Goal: Transaction & Acquisition: Purchase product/service

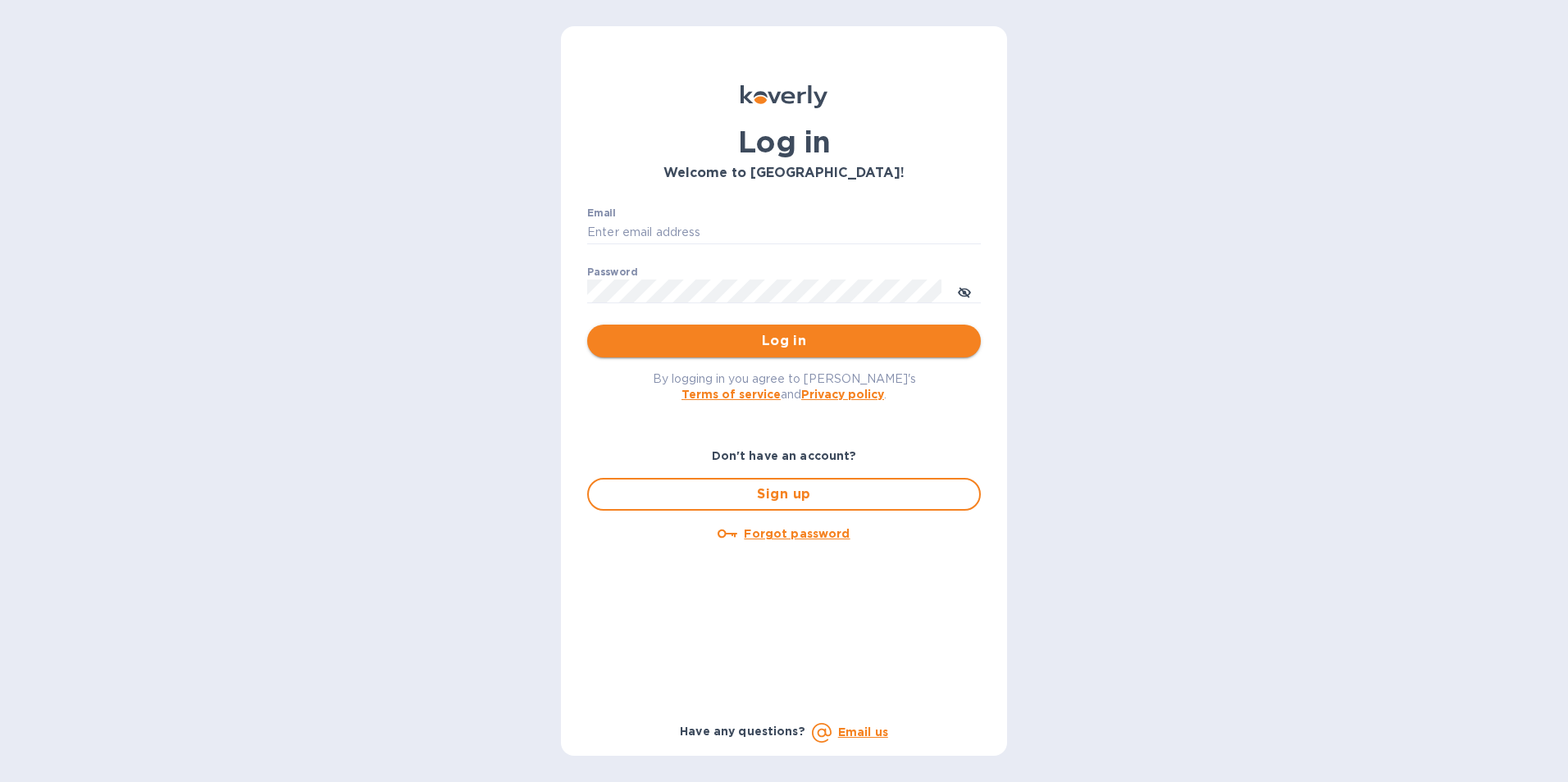
type input "chrisportie1@gmail.com"
click at [706, 338] on span "Log in" at bounding box center [784, 341] width 367 height 20
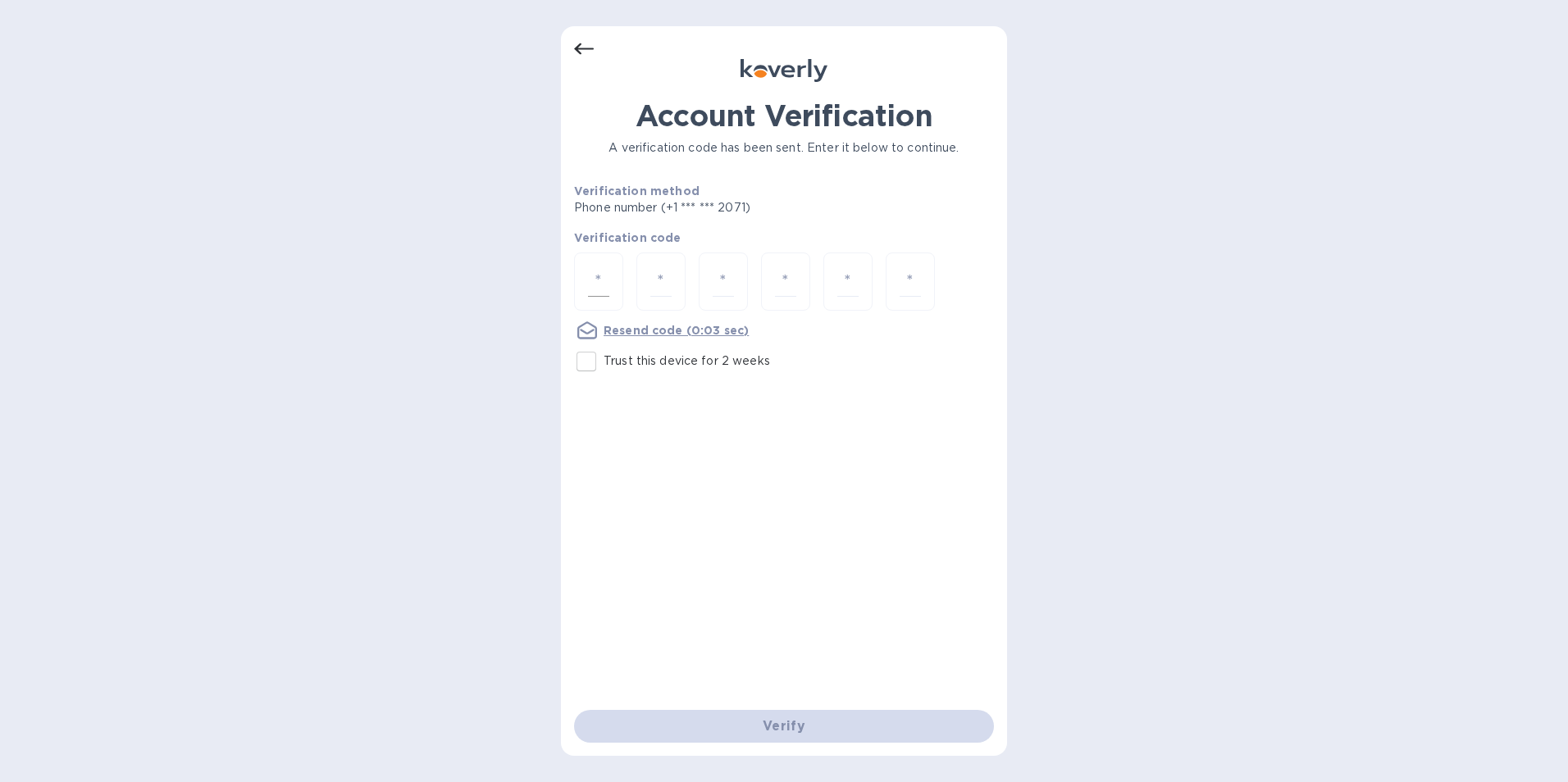
drag, startPoint x: 587, startPoint y: 269, endPoint x: 598, endPoint y: 272, distance: 11.4
click at [589, 269] on div at bounding box center [598, 282] width 49 height 58
click at [0, 781] on nordpass-portal at bounding box center [0, 782] width 0 height 0
click at [623, 278] on div at bounding box center [784, 284] width 420 height 61
click at [601, 286] on input "number" at bounding box center [599, 281] width 22 height 31
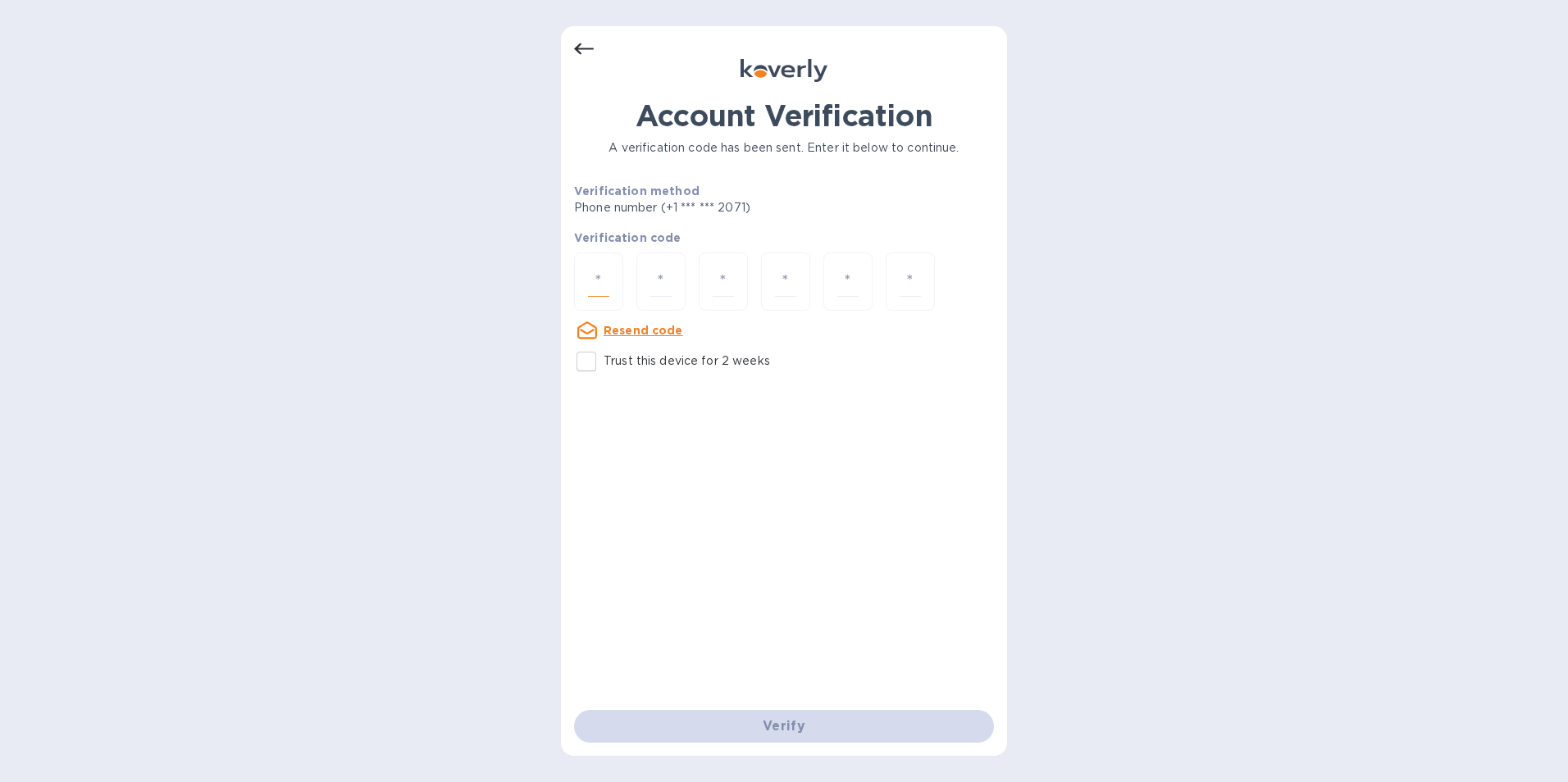
type input "4"
type input "3"
type input "9"
type input "3"
type input "7"
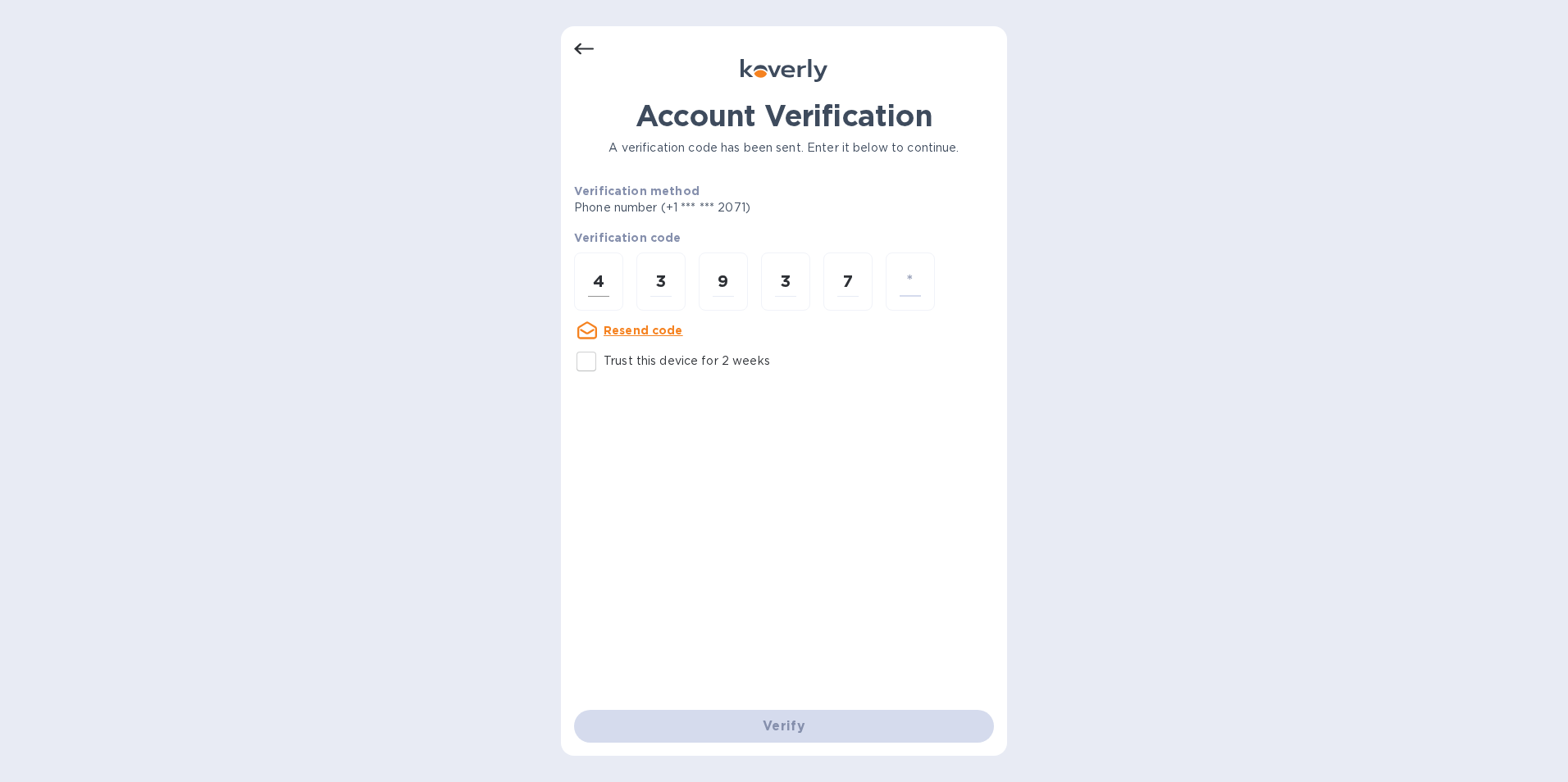
type input "3"
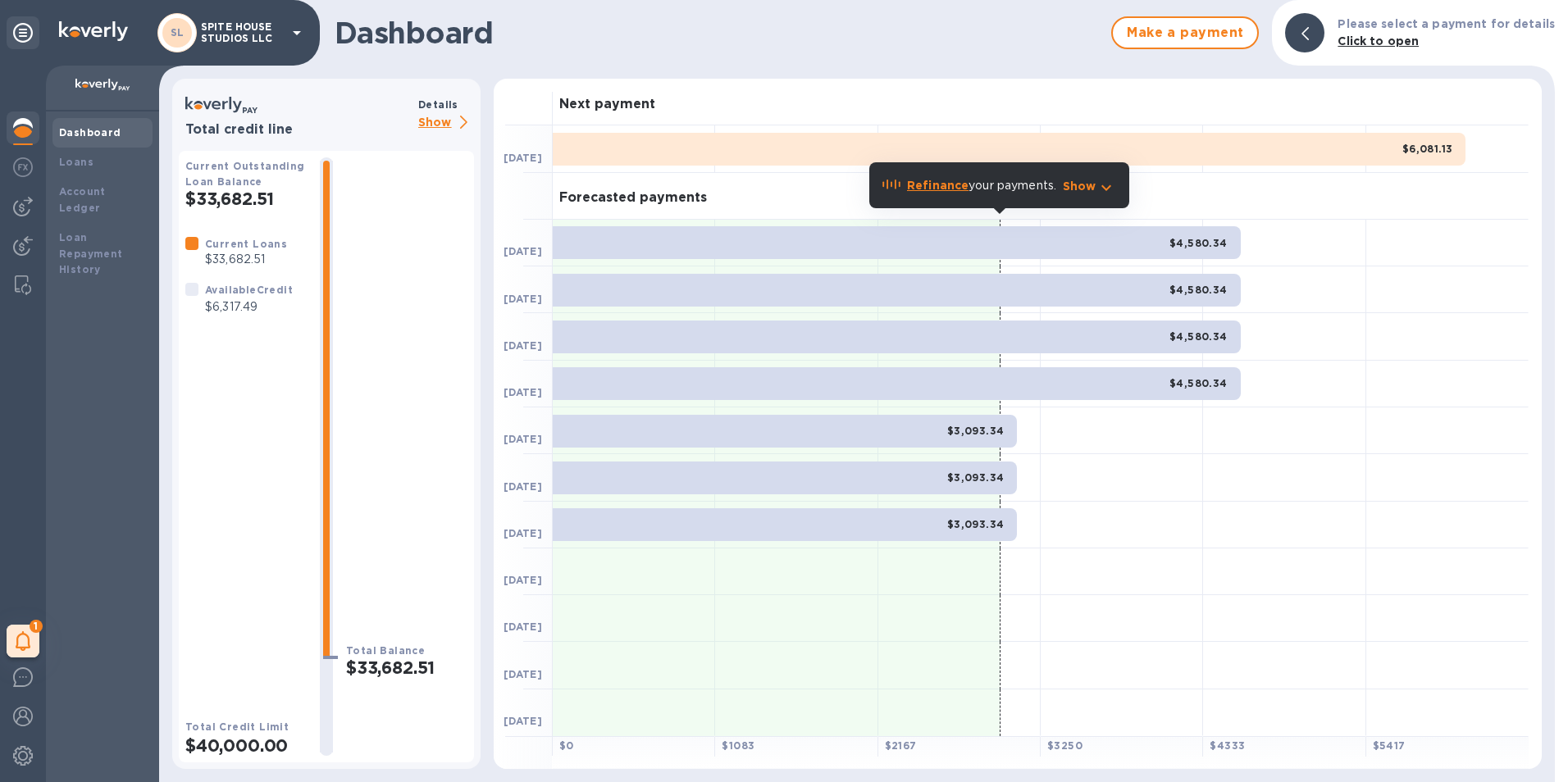
click at [24, 134] on img at bounding box center [23, 128] width 20 height 20
click at [32, 166] on img at bounding box center [23, 168] width 20 height 20
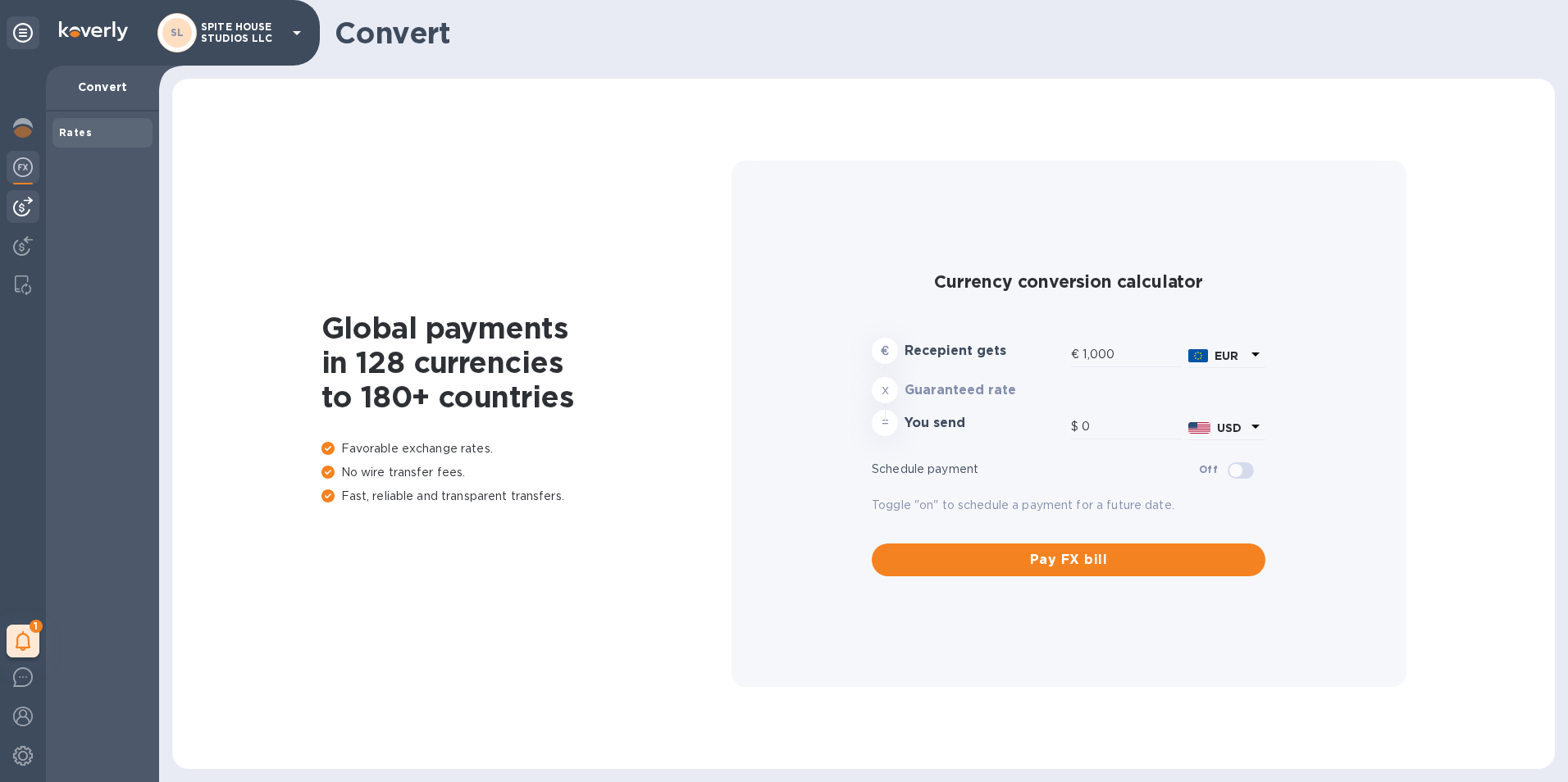
click at [21, 202] on img at bounding box center [23, 206] width 20 height 20
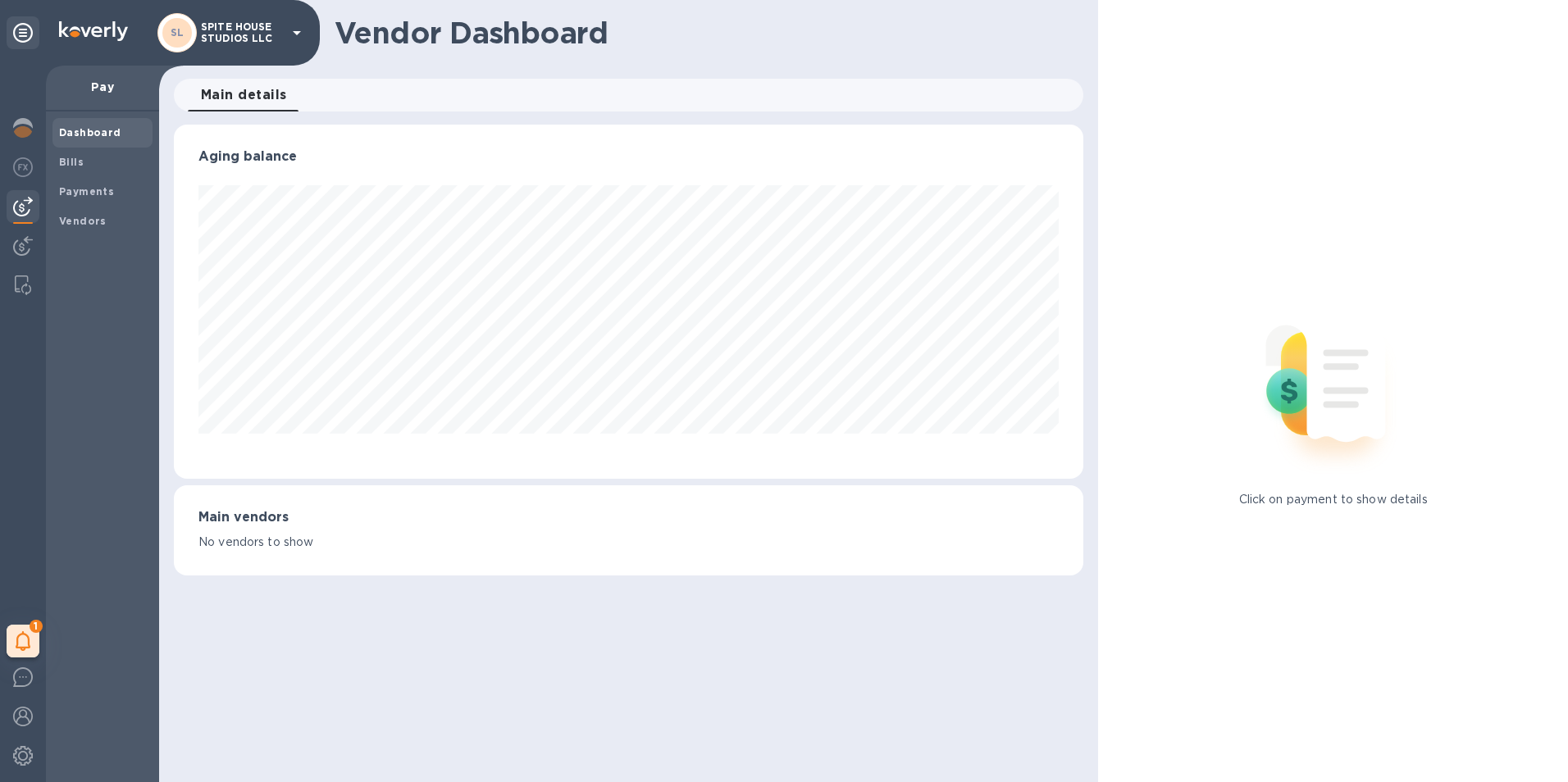
scroll to position [354, 910]
click at [29, 240] on img at bounding box center [23, 246] width 20 height 20
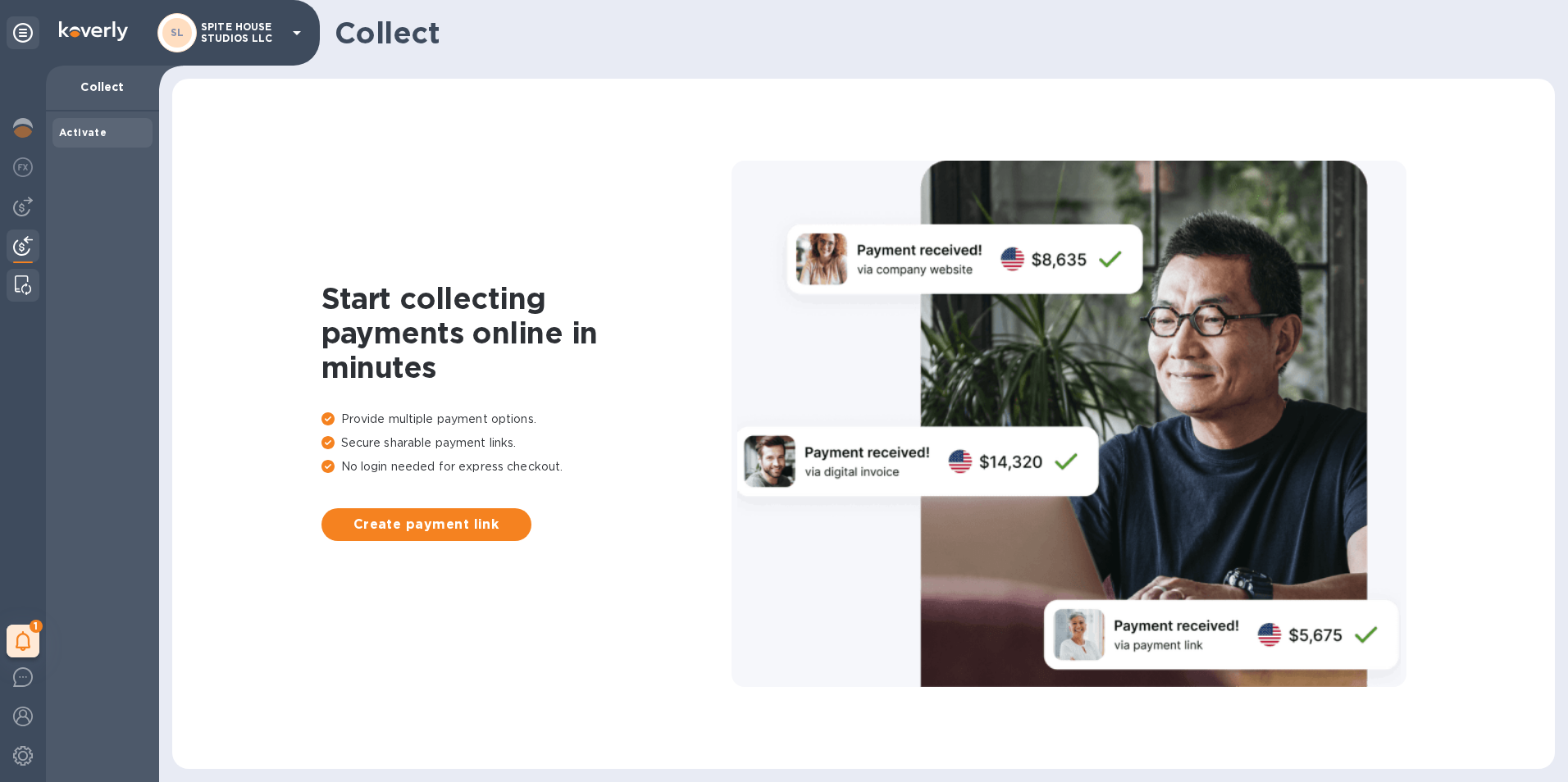
click at [23, 277] on img at bounding box center [23, 285] width 17 height 20
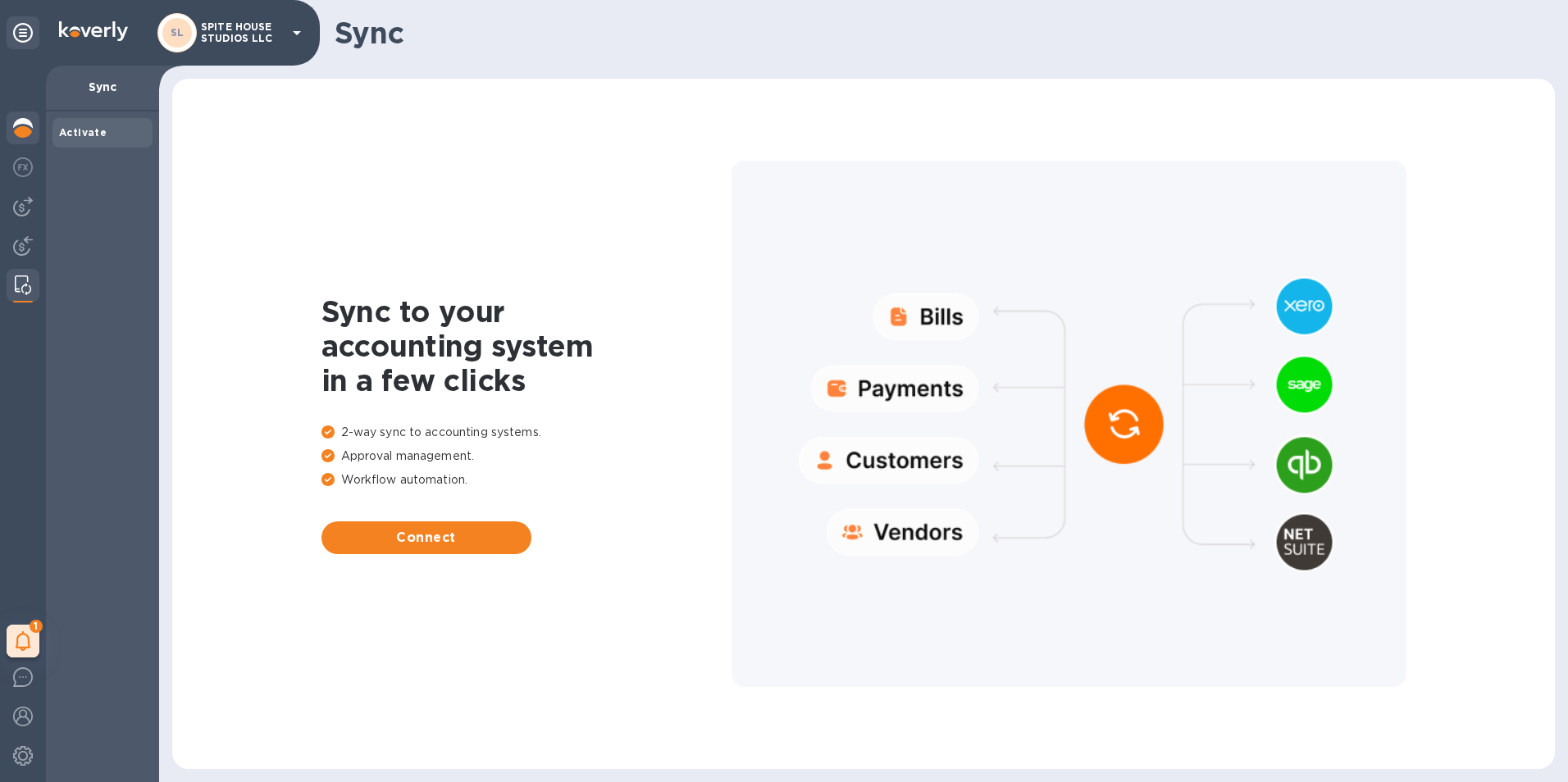
click at [22, 132] on img at bounding box center [23, 128] width 20 height 20
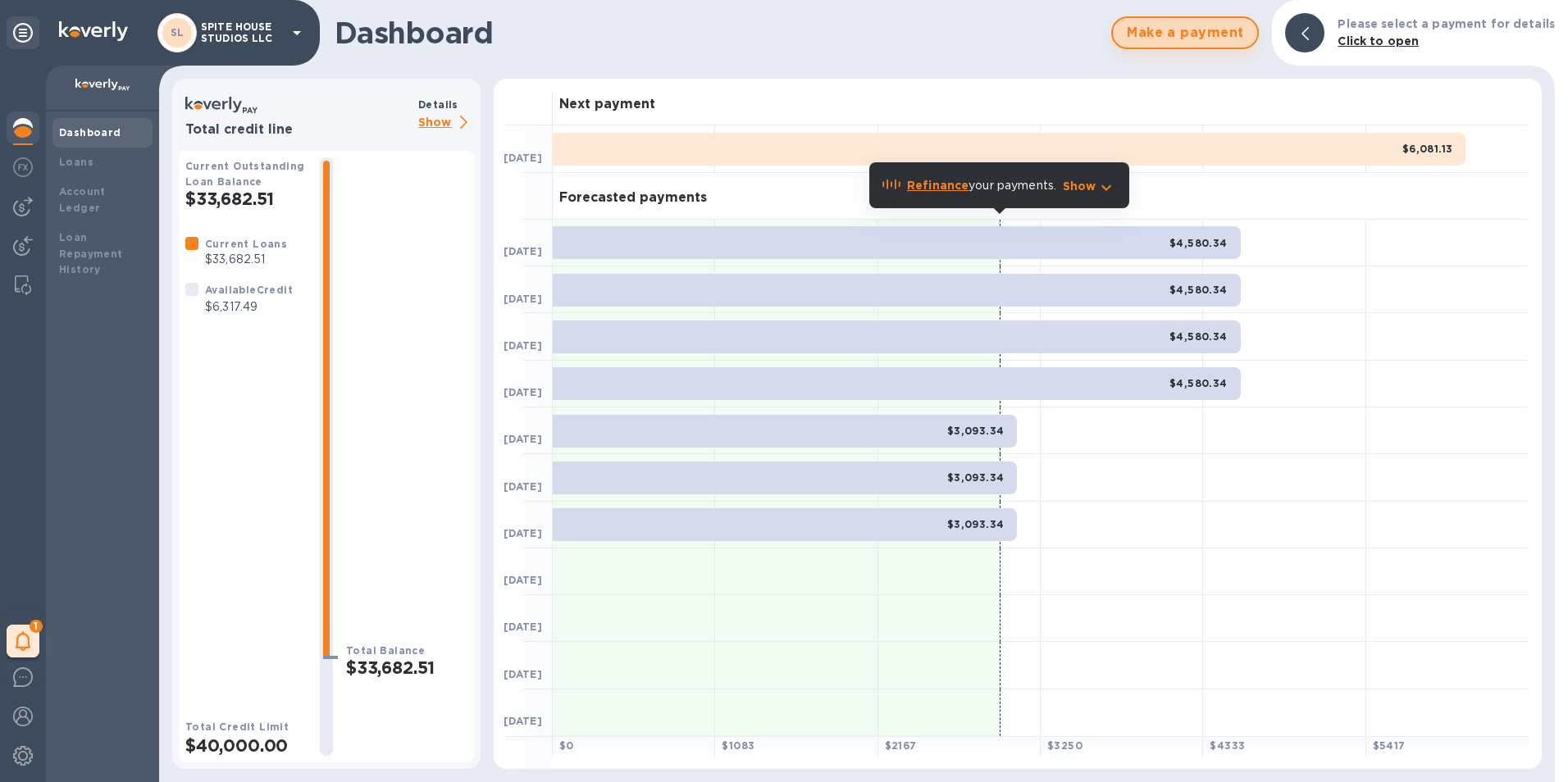
click at [1187, 29] on span "Make a payment" at bounding box center [1185, 33] width 118 height 20
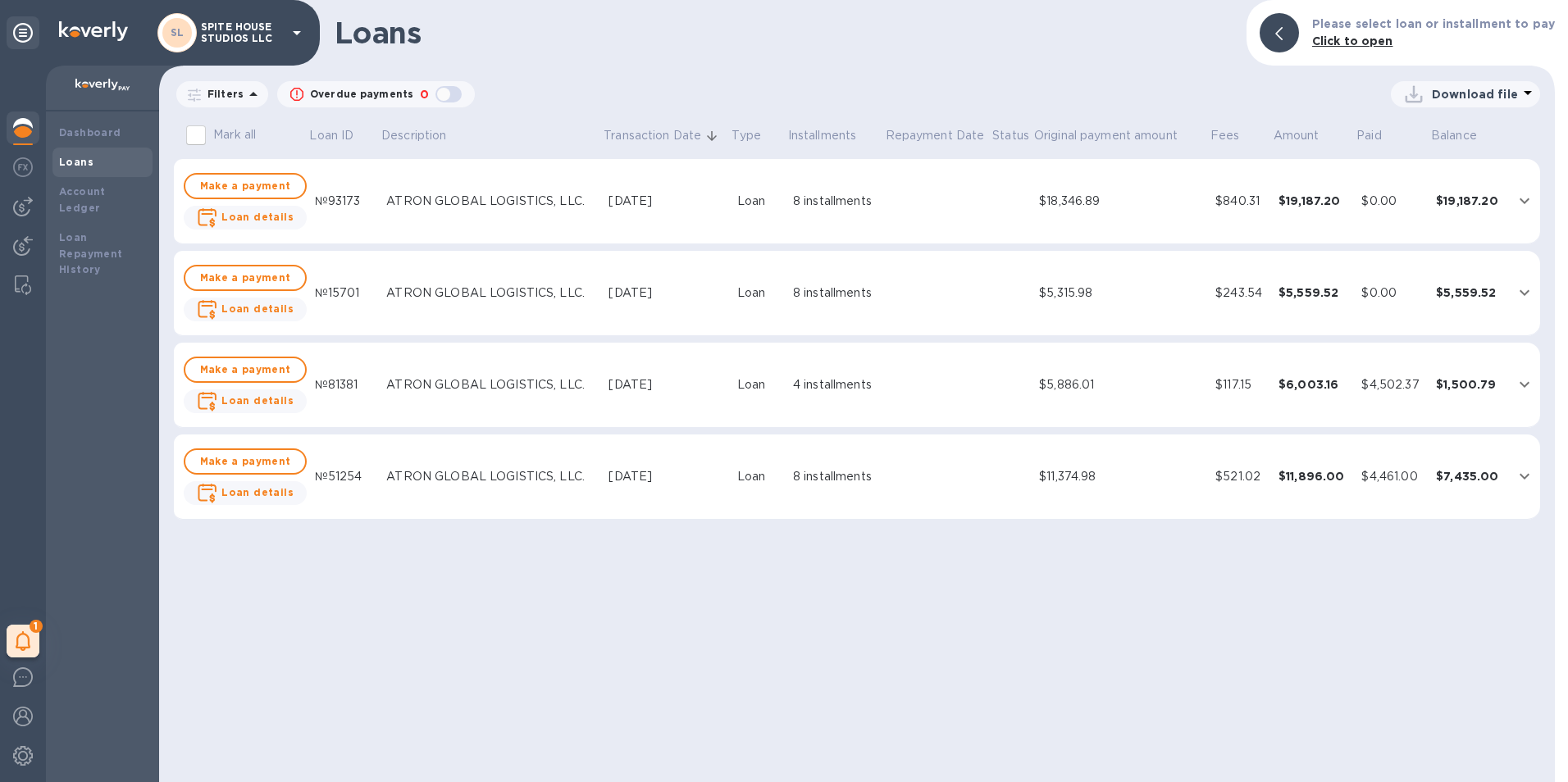
click at [22, 30] on icon at bounding box center [23, 33] width 20 height 20
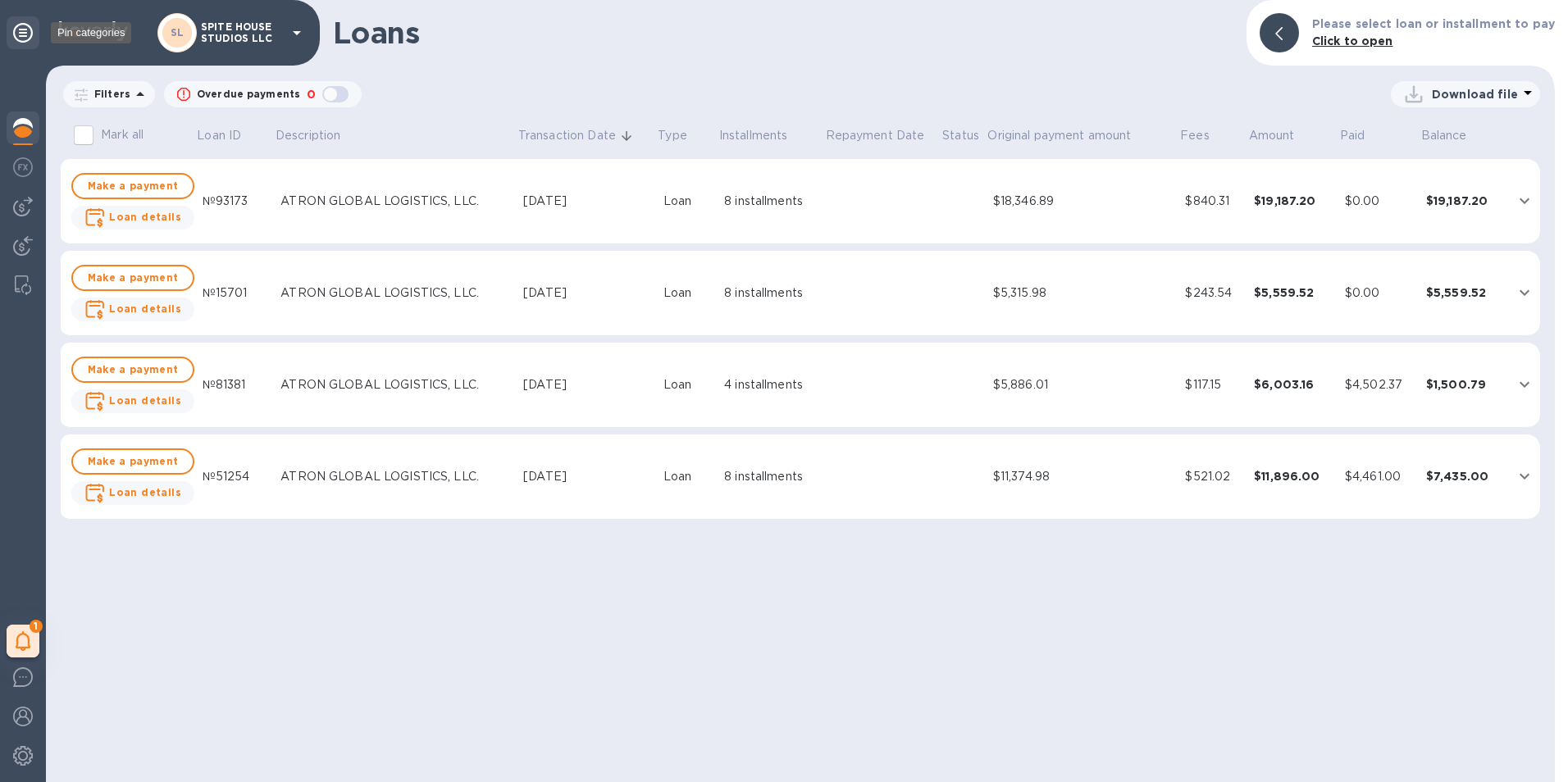
click at [17, 36] on icon at bounding box center [23, 33] width 20 height 20
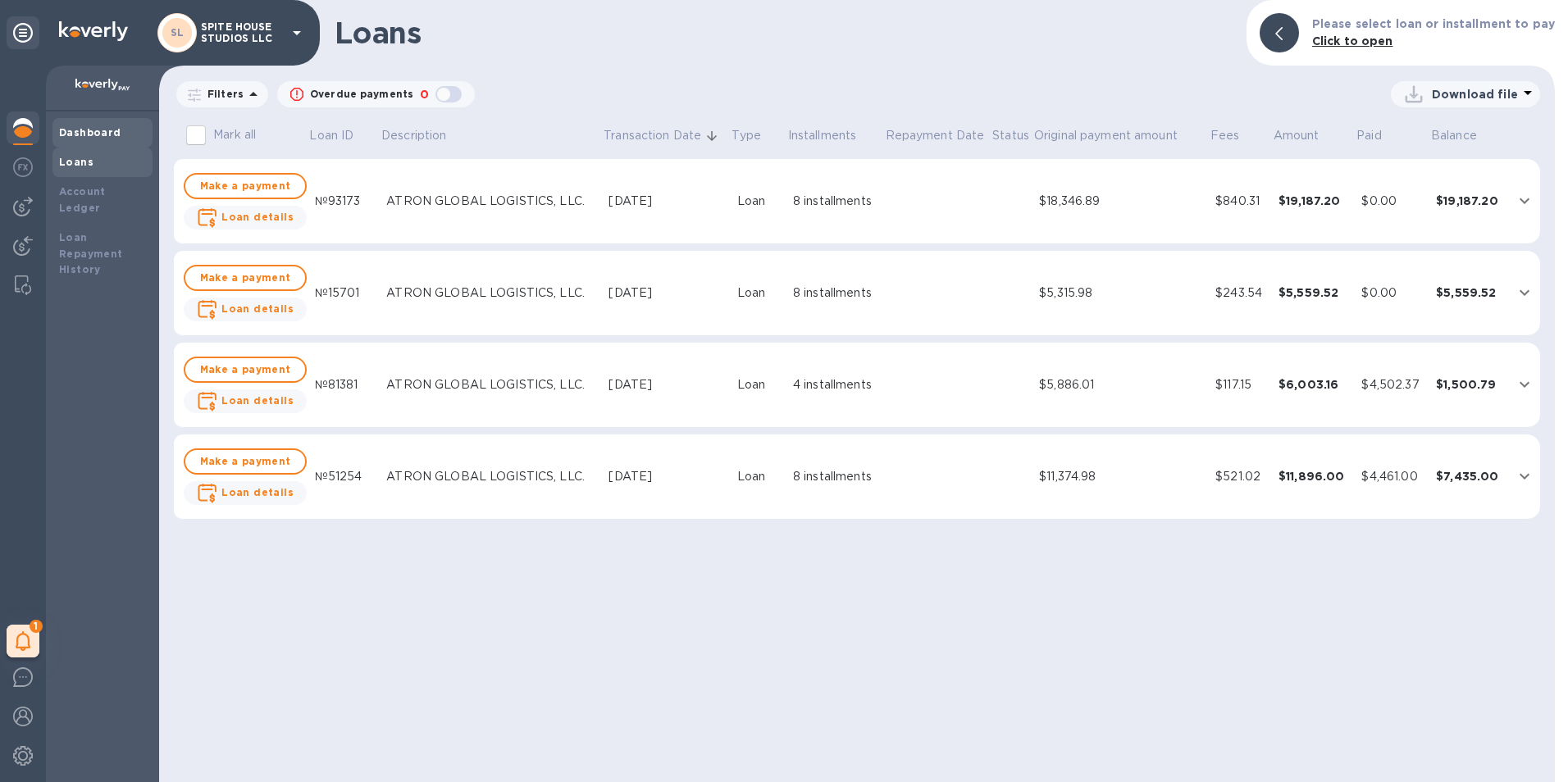
click at [90, 128] on b "Dashboard" at bounding box center [90, 132] width 62 height 12
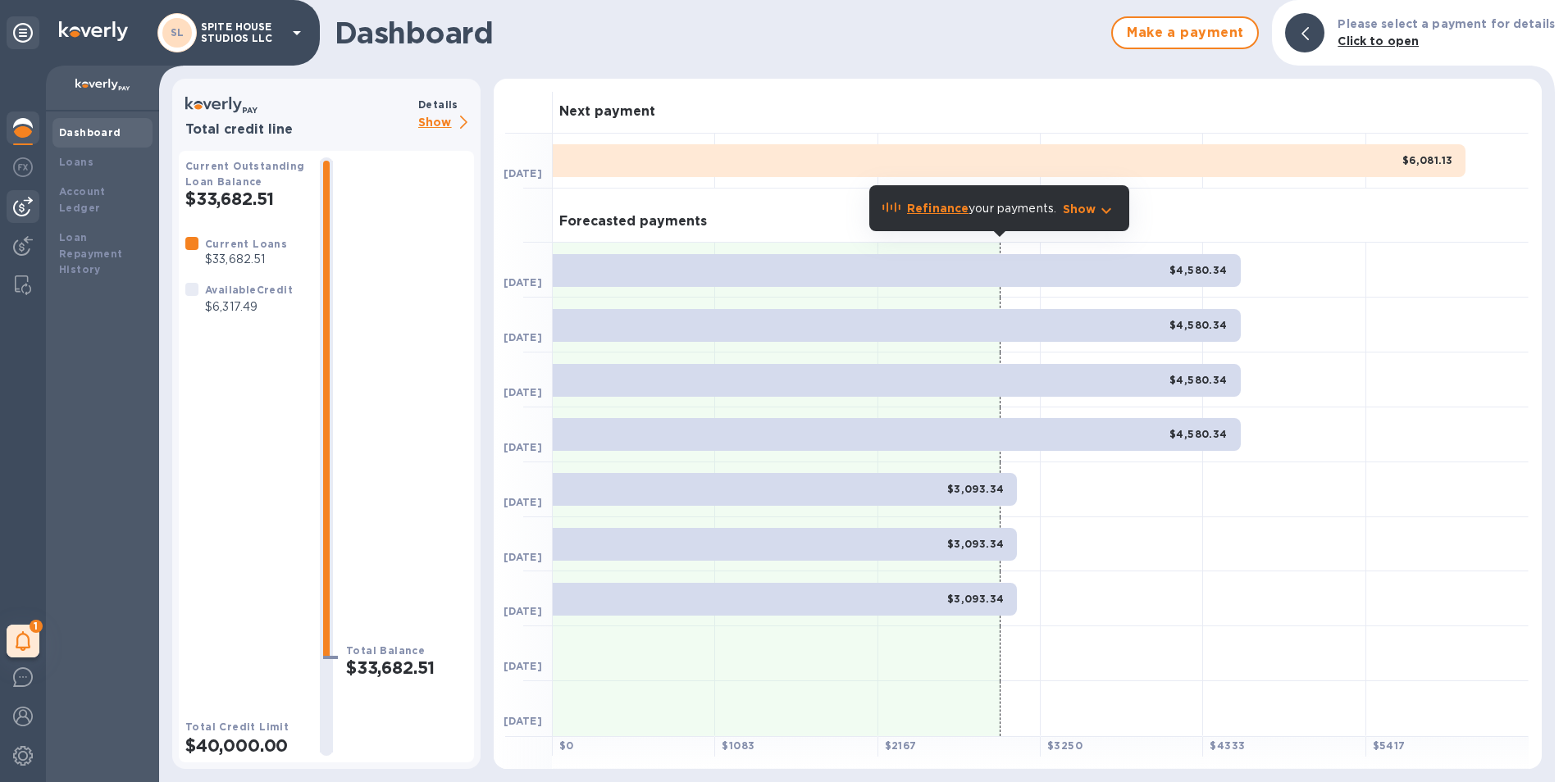
click at [17, 214] on img at bounding box center [23, 206] width 20 height 20
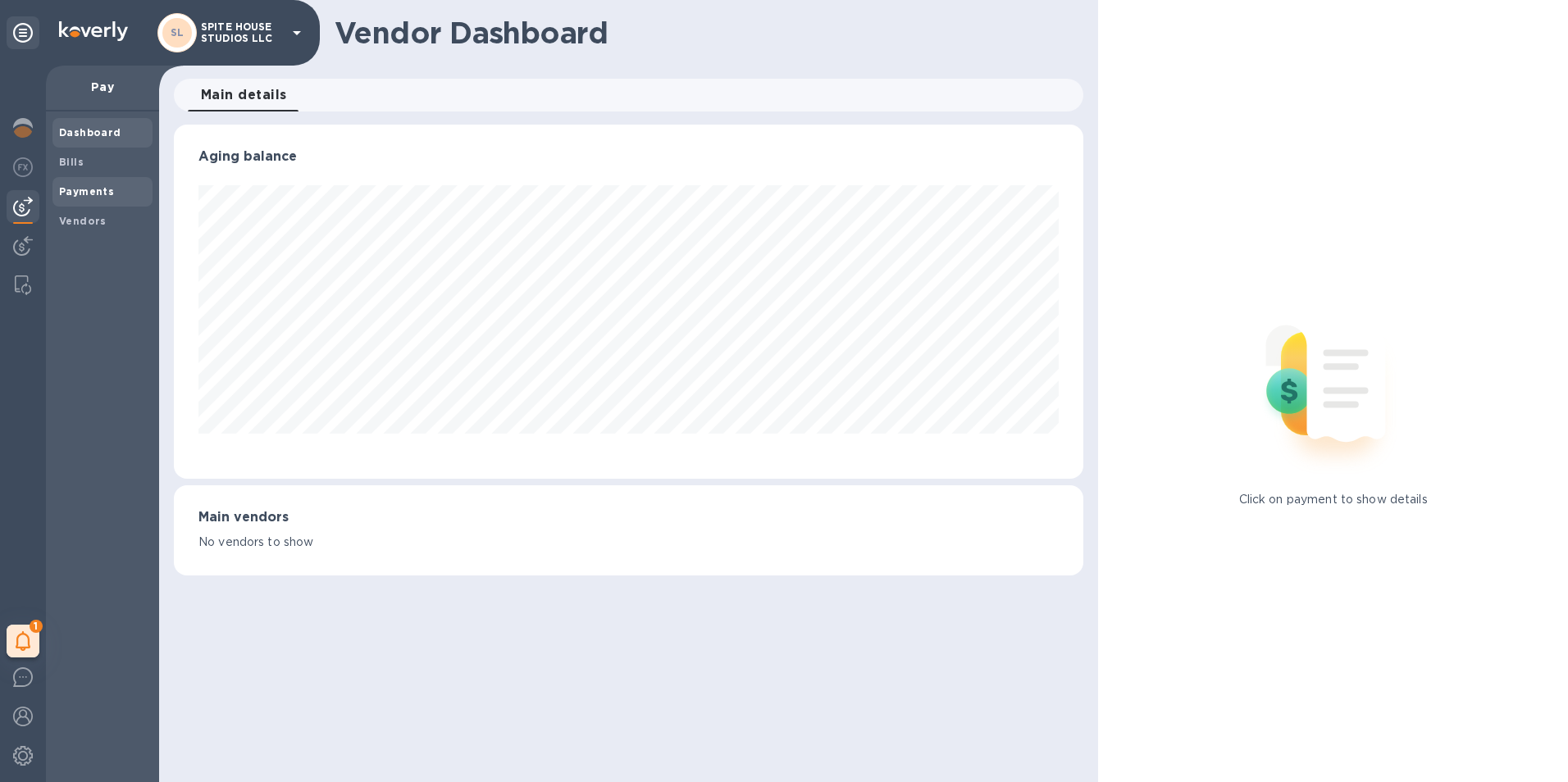
scroll to position [354, 910]
click at [79, 161] on b "Bills" at bounding box center [71, 162] width 25 height 12
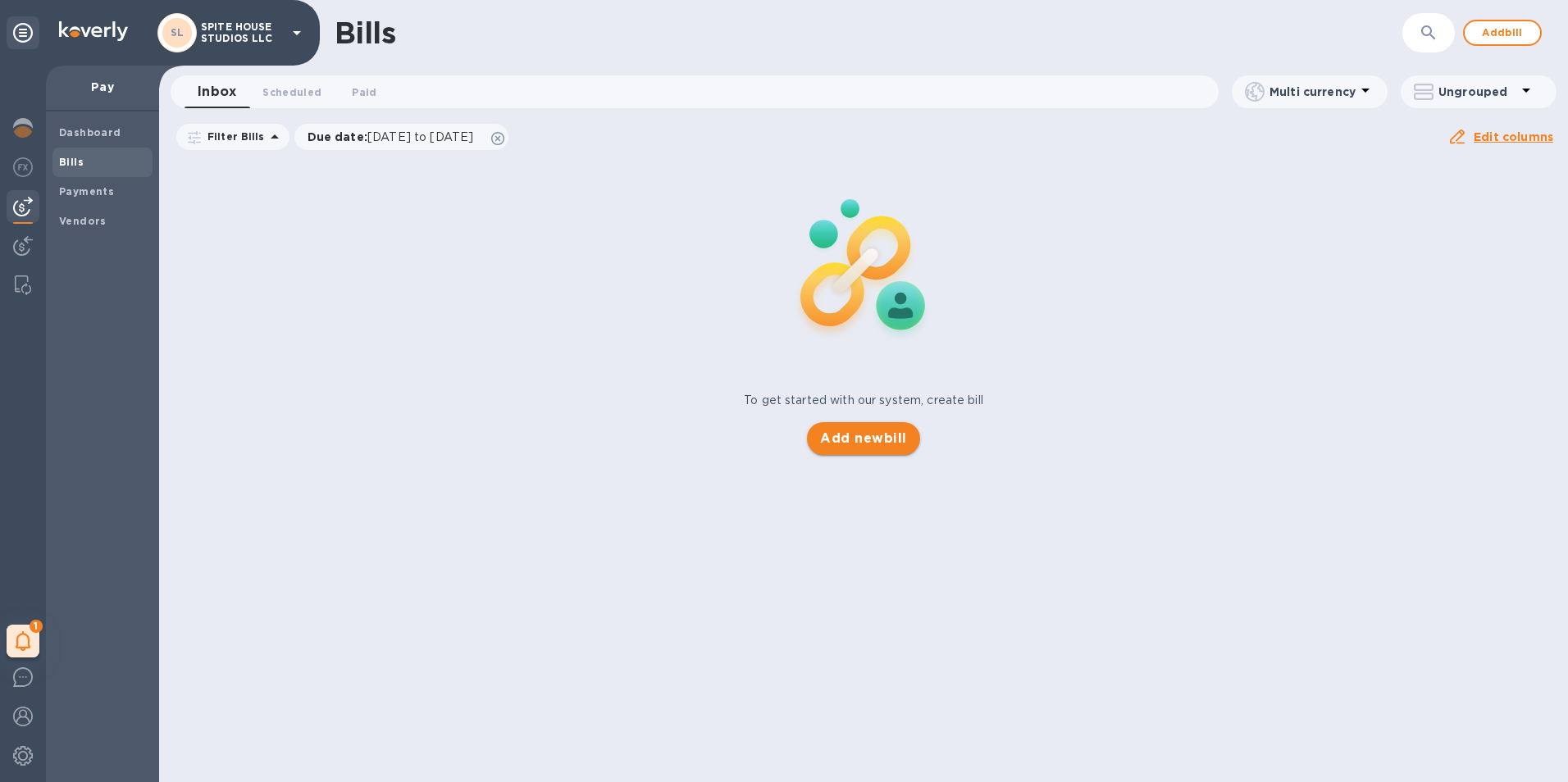
click at [881, 442] on span "Add new bill" at bounding box center [863, 439] width 86 height 20
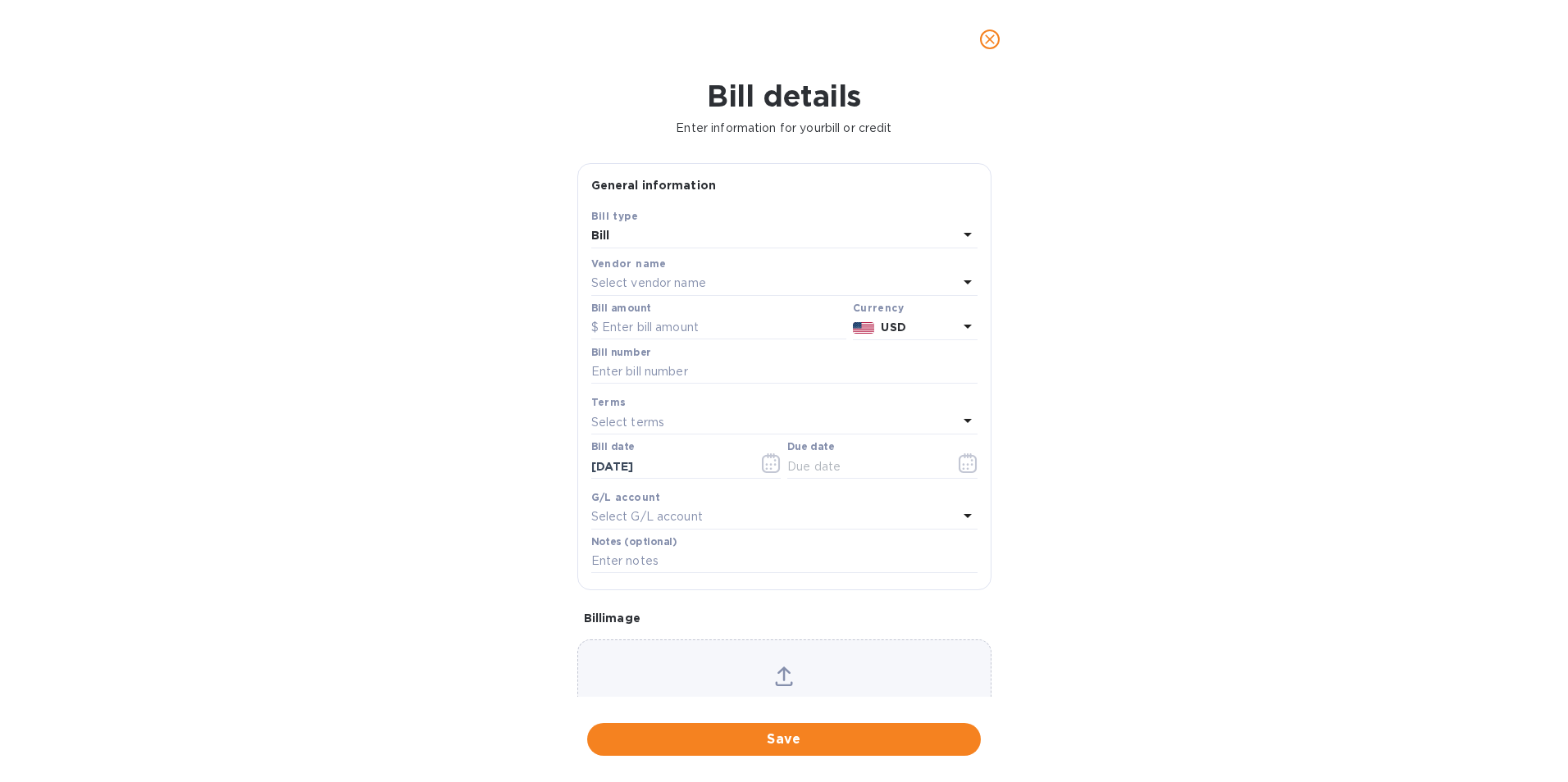
click at [756, 265] on div "Vendor name" at bounding box center [784, 264] width 386 height 17
click at [757, 275] on div "Select vendor name" at bounding box center [774, 284] width 367 height 23
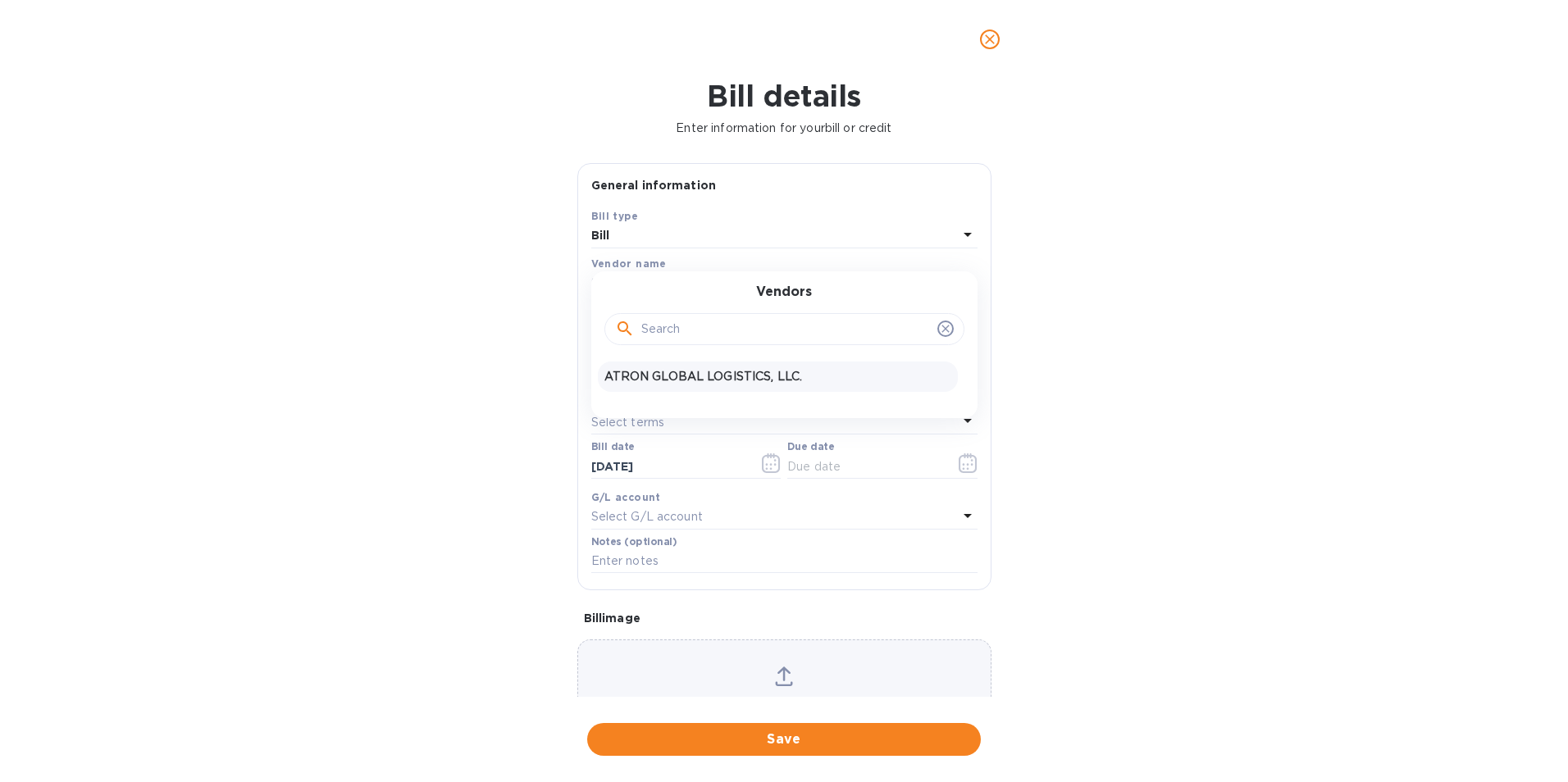
click at [695, 367] on div "ATRON GLOBAL LOGISTICS, LLC." at bounding box center [778, 376] width 360 height 31
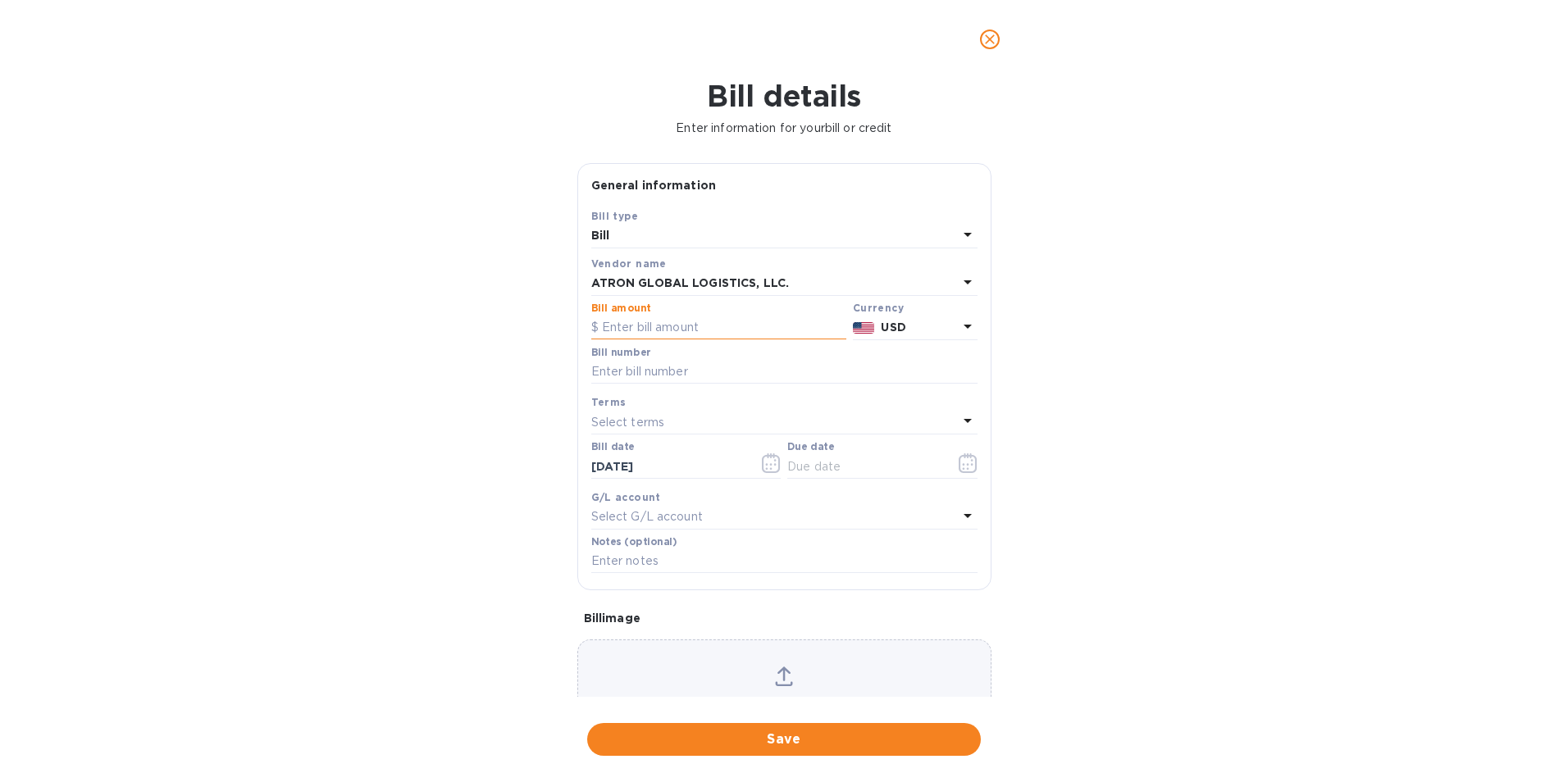
click at [674, 327] on input "text" at bounding box center [719, 328] width 255 height 25
paste input "10,542.45"
type input "10,542.45"
click at [700, 371] on input "text" at bounding box center [784, 372] width 386 height 25
paste input "S00002643"
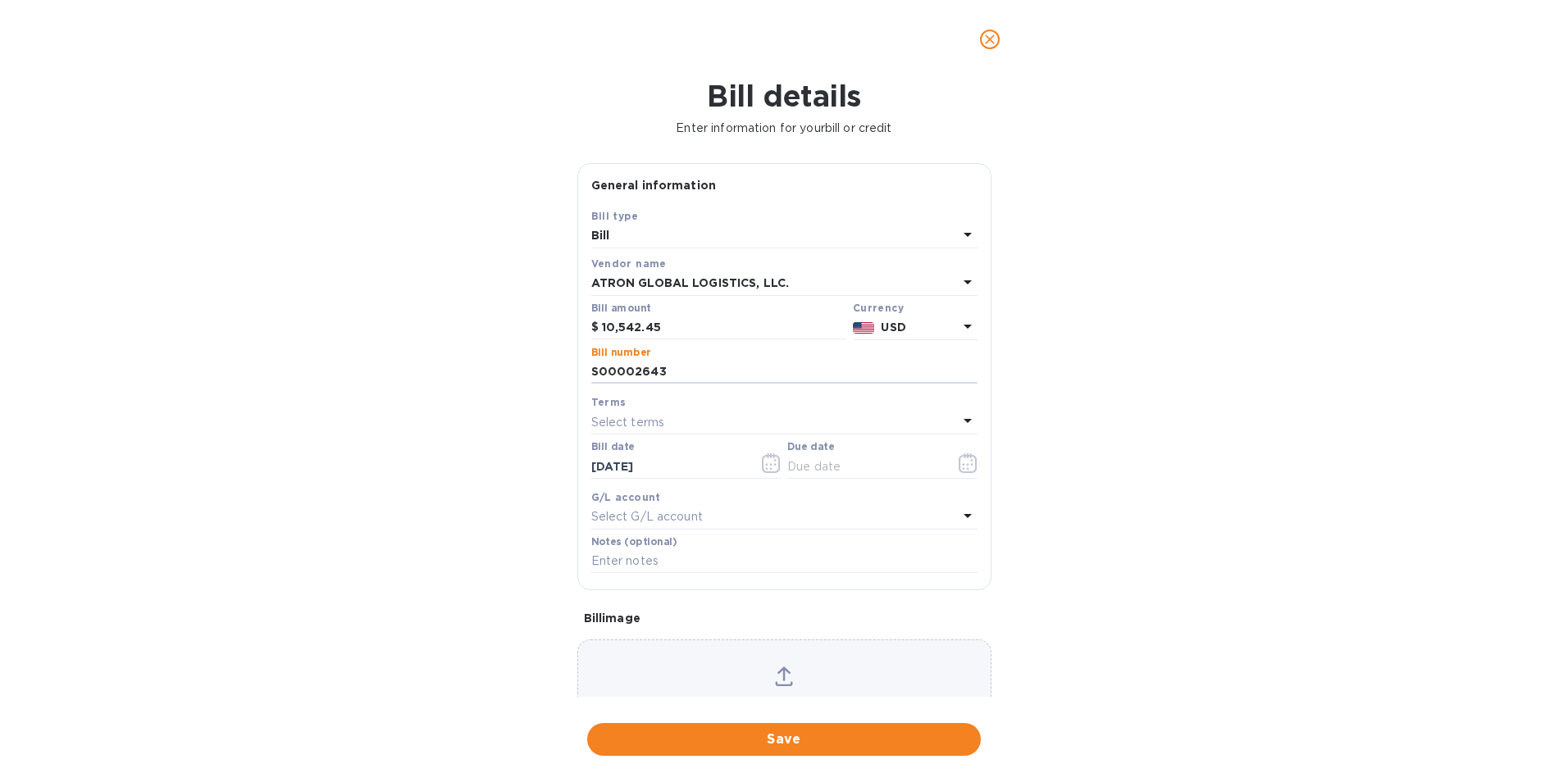
type input "S00002643"
click at [657, 417] on p "Select terms" at bounding box center [628, 422] width 74 height 17
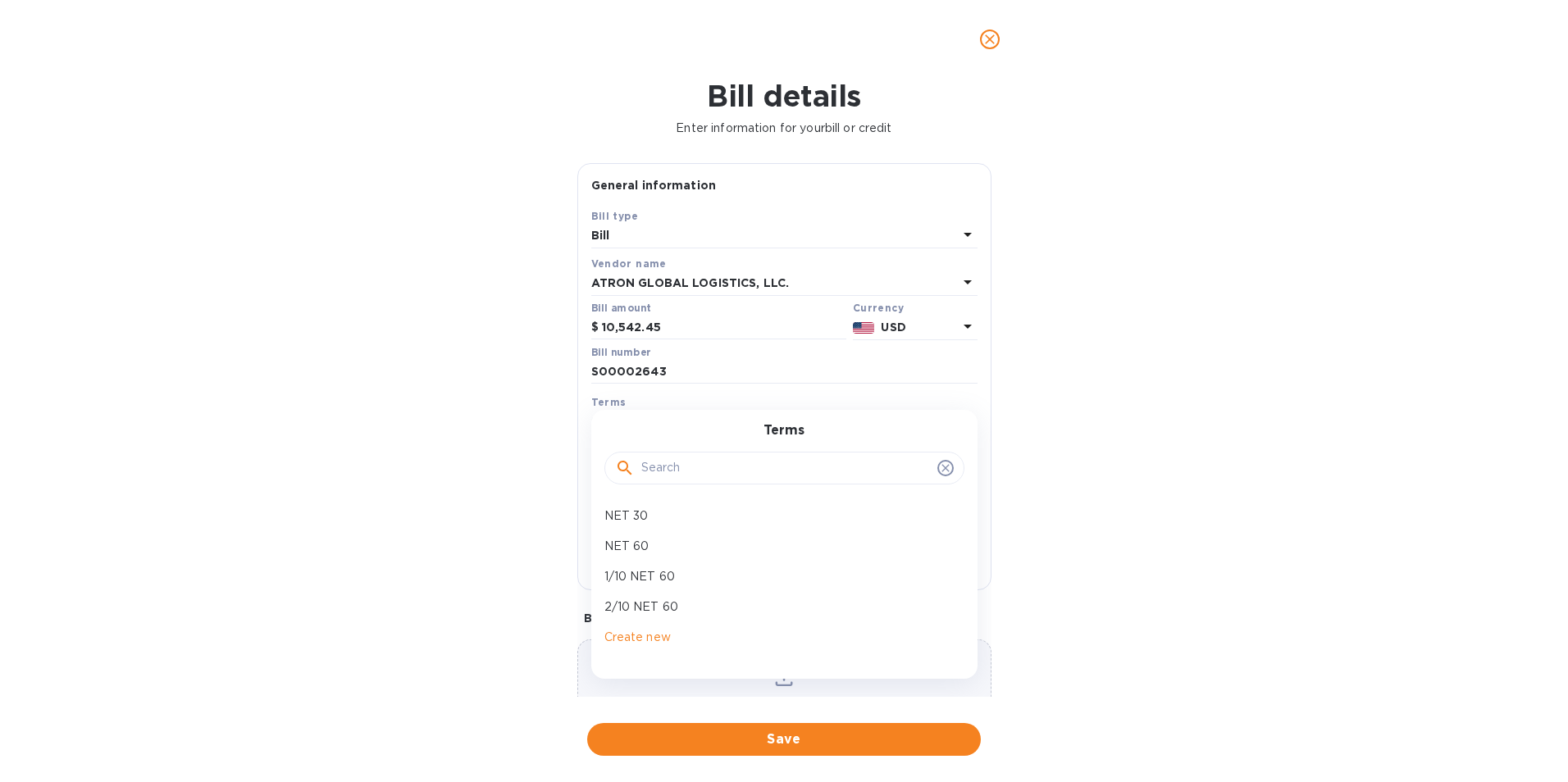
click at [665, 412] on div "Terms NET 30 NET 60 1/10 NET 60 2/10 NET 60 Create new" at bounding box center [784, 543] width 386 height 268
click at [1155, 442] on div "Bill details Enter information for your bill or credit General information Save…" at bounding box center [784, 430] width 1568 height 703
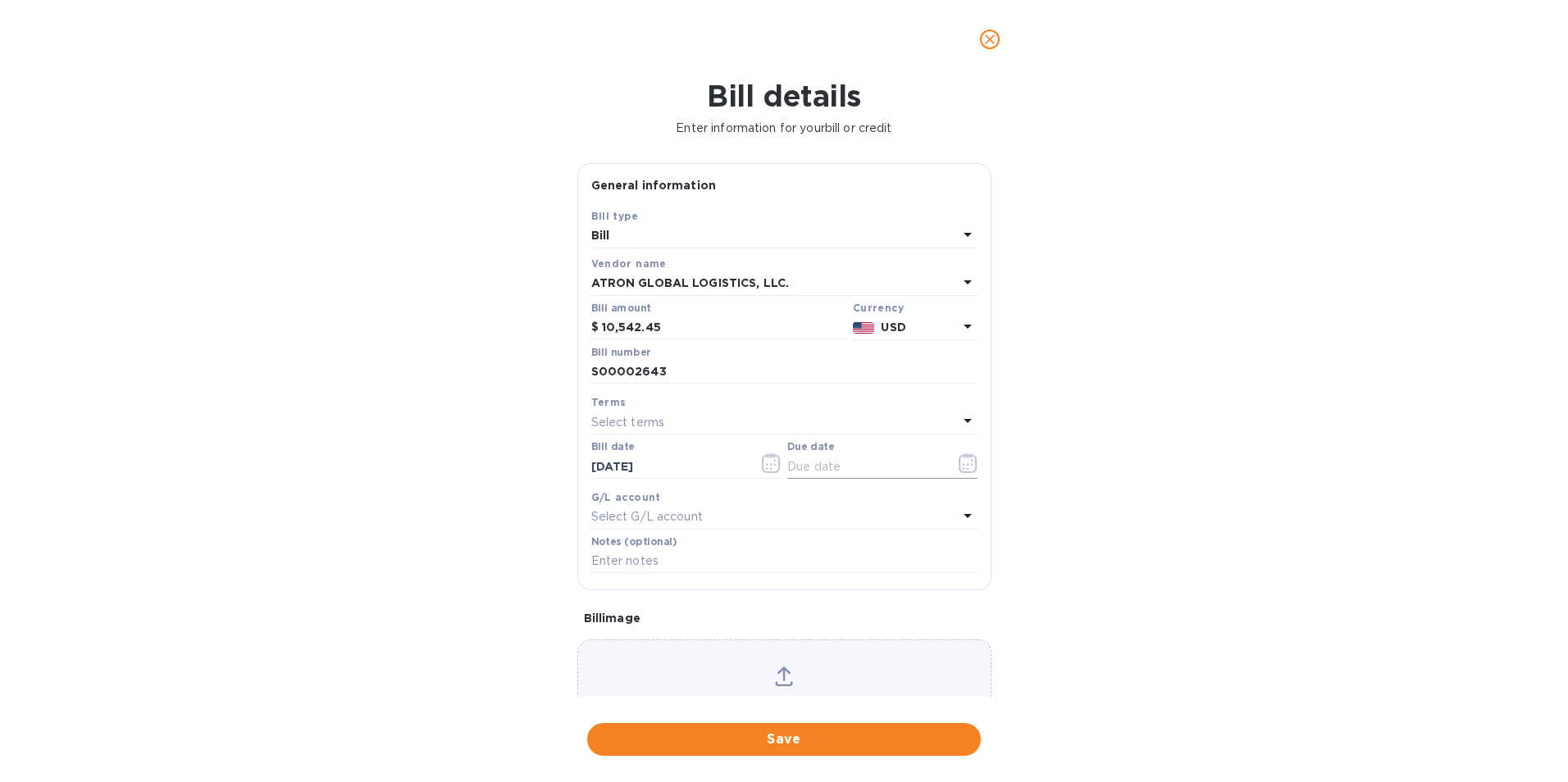
click at [840, 462] on input "text" at bounding box center [864, 467] width 155 height 25
click at [962, 469] on icon "button" at bounding box center [963, 469] width 2 height 2
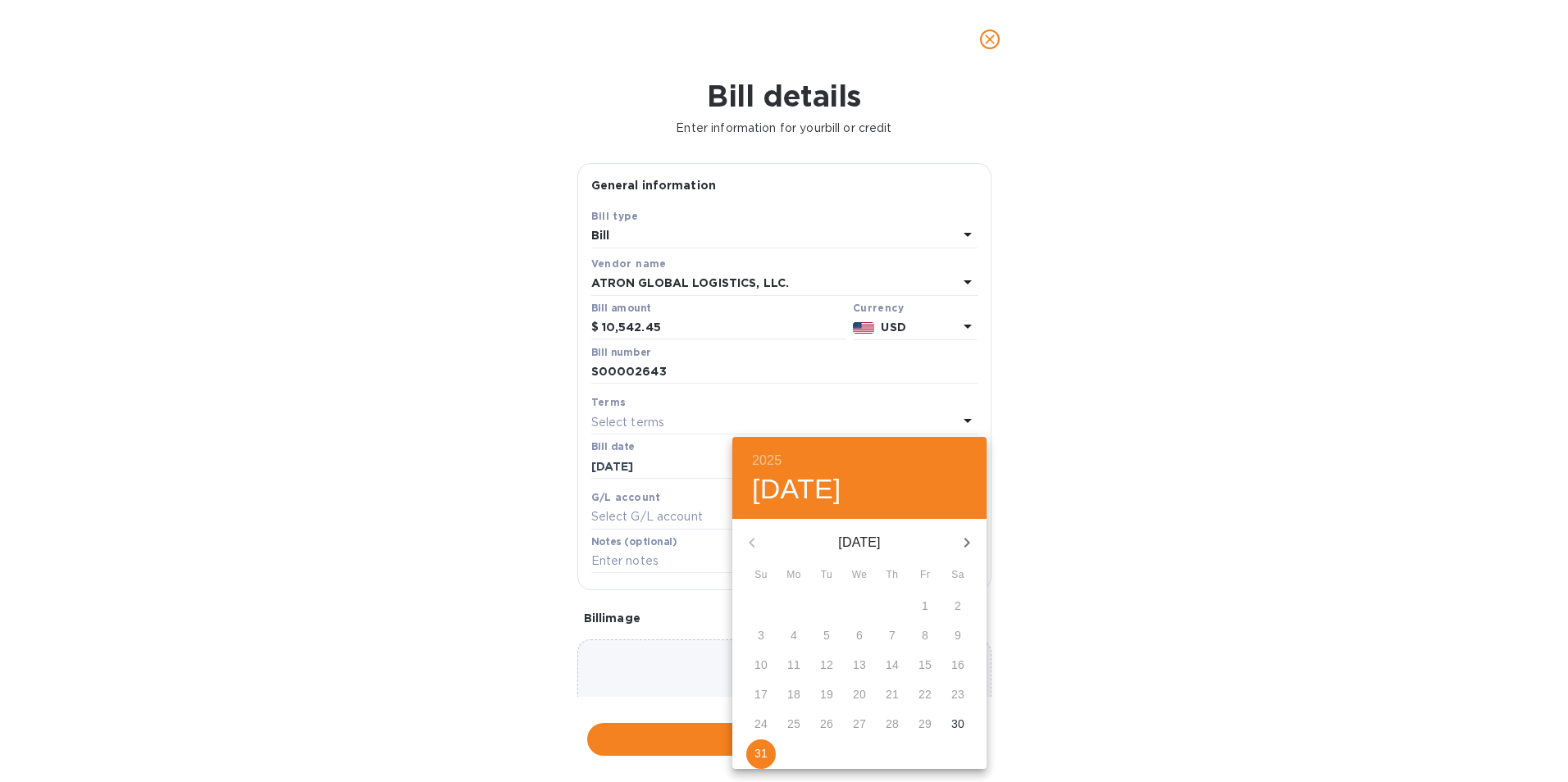
click at [766, 748] on p "31" at bounding box center [761, 754] width 13 height 17
type input "[DATE]"
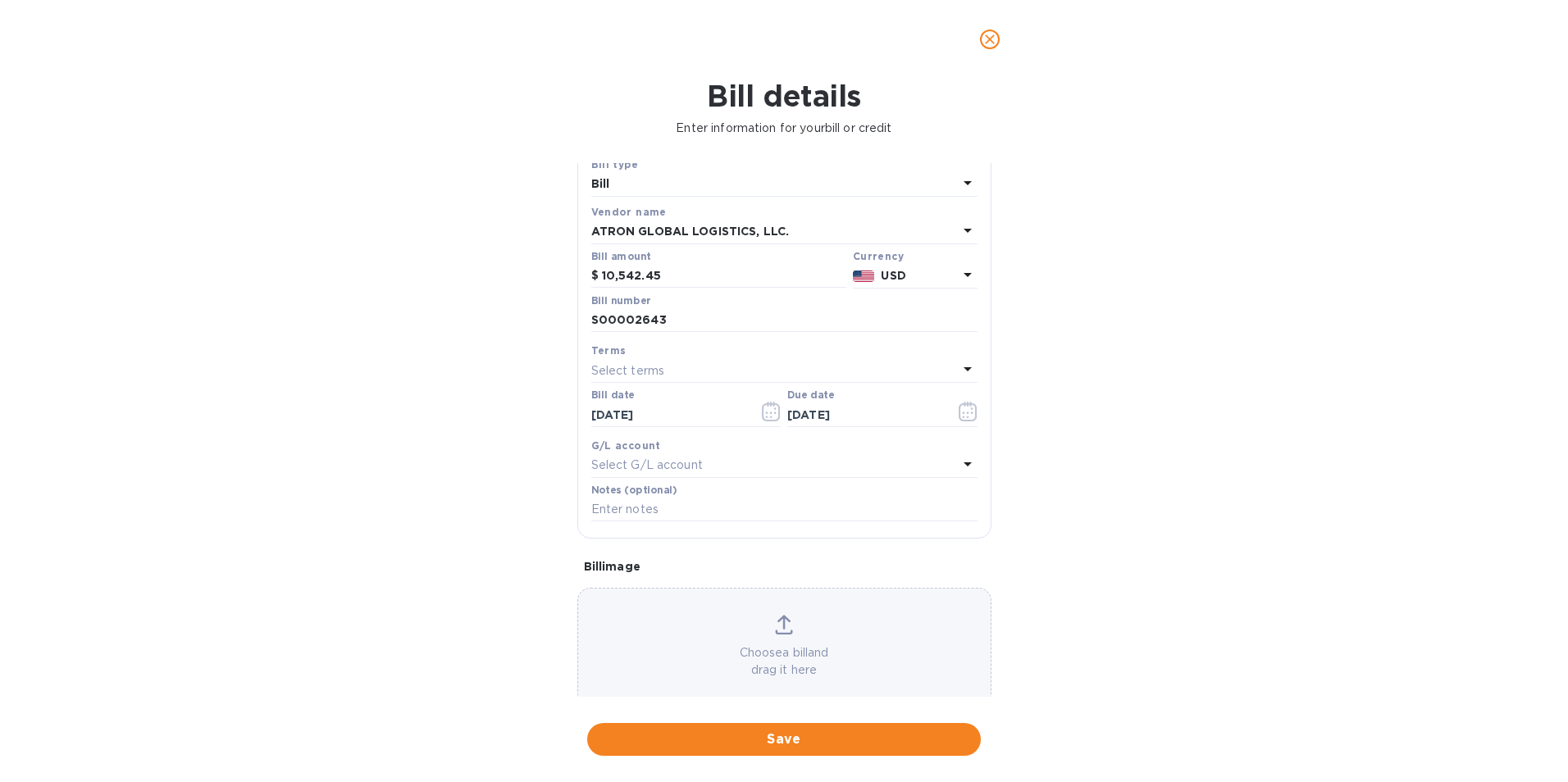
scroll to position [80, 0]
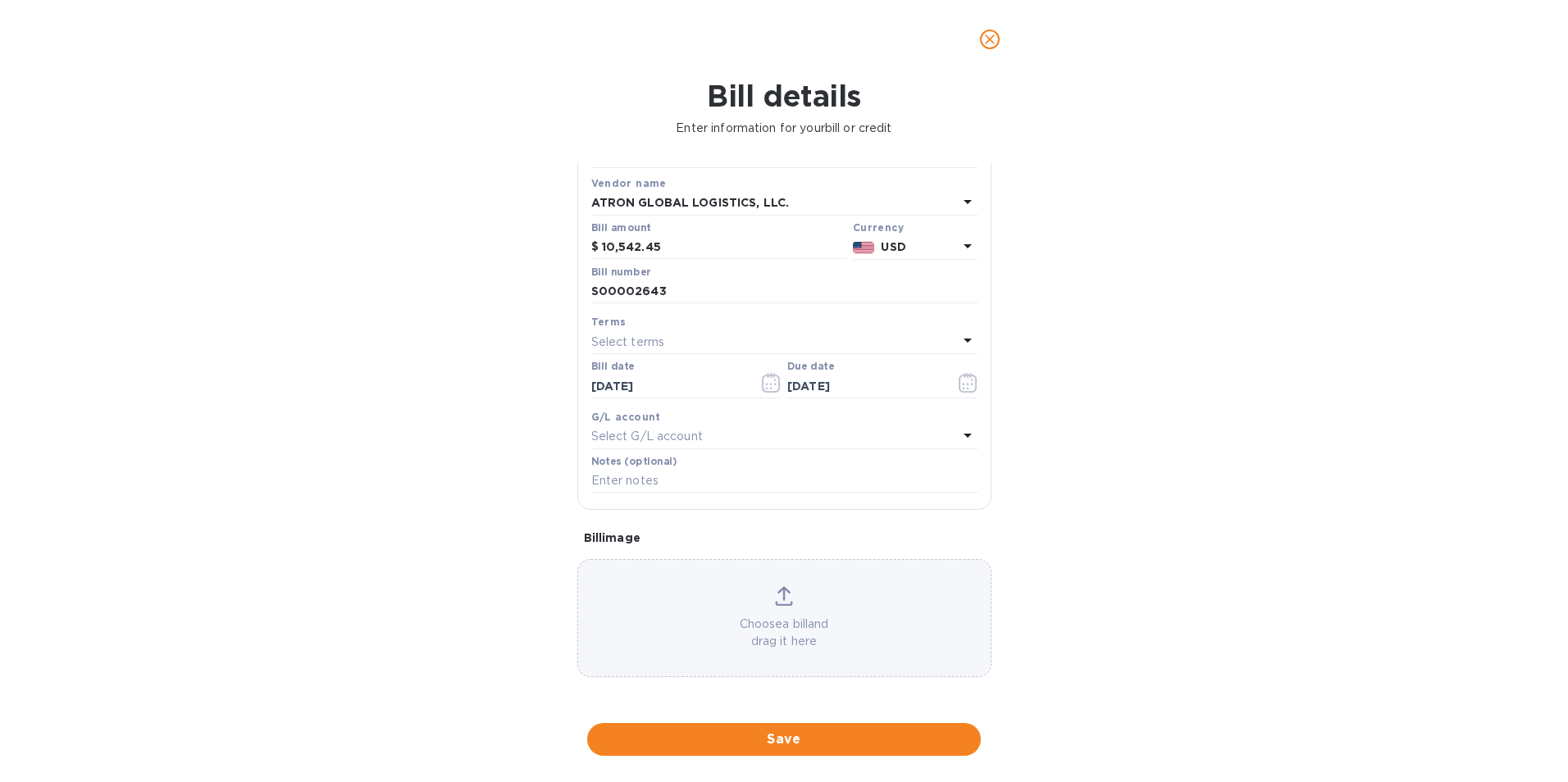
click at [820, 754] on button "Save" at bounding box center [784, 740] width 394 height 33
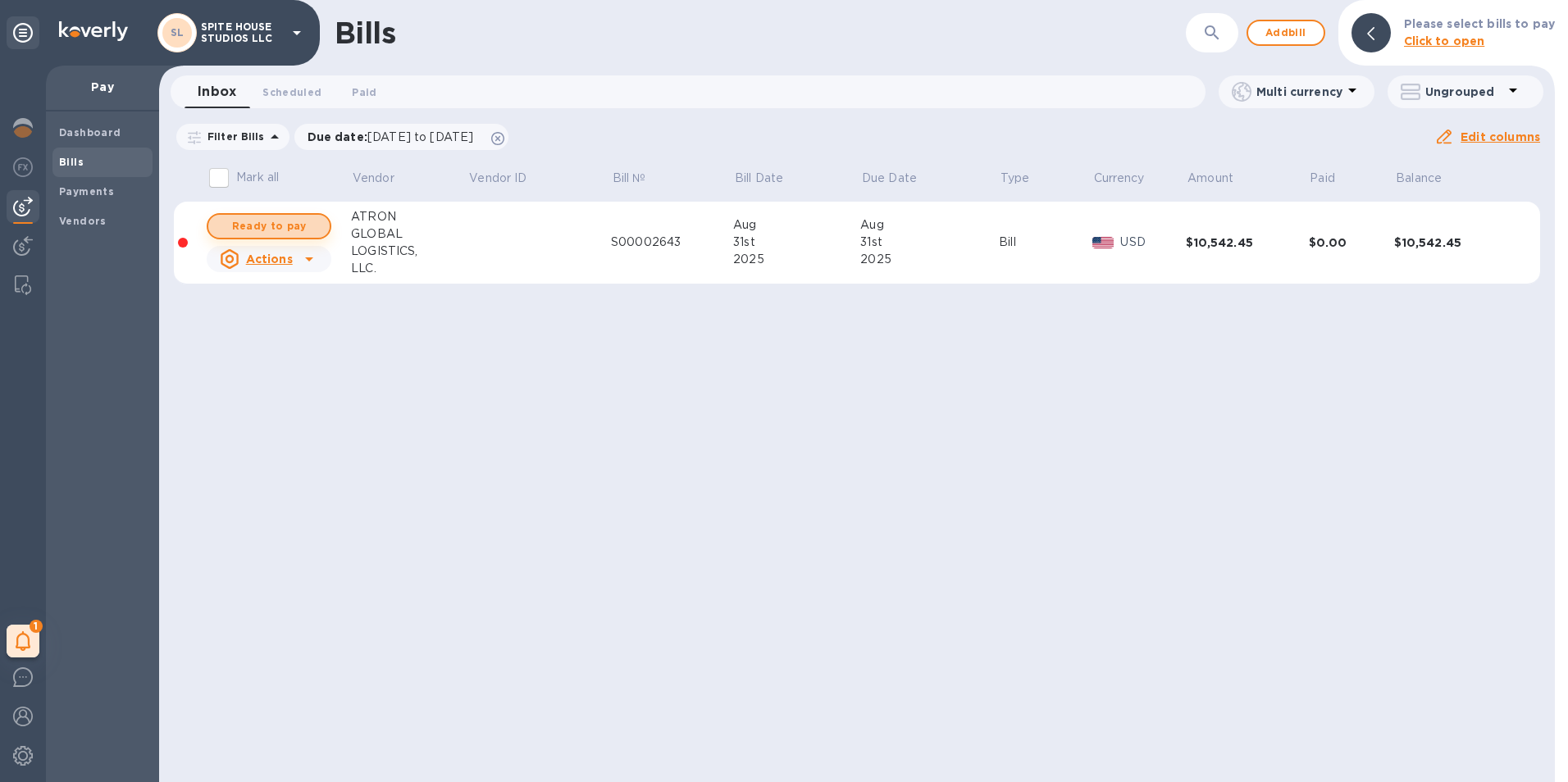
click at [280, 226] on span "Ready to pay" at bounding box center [269, 226] width 95 height 20
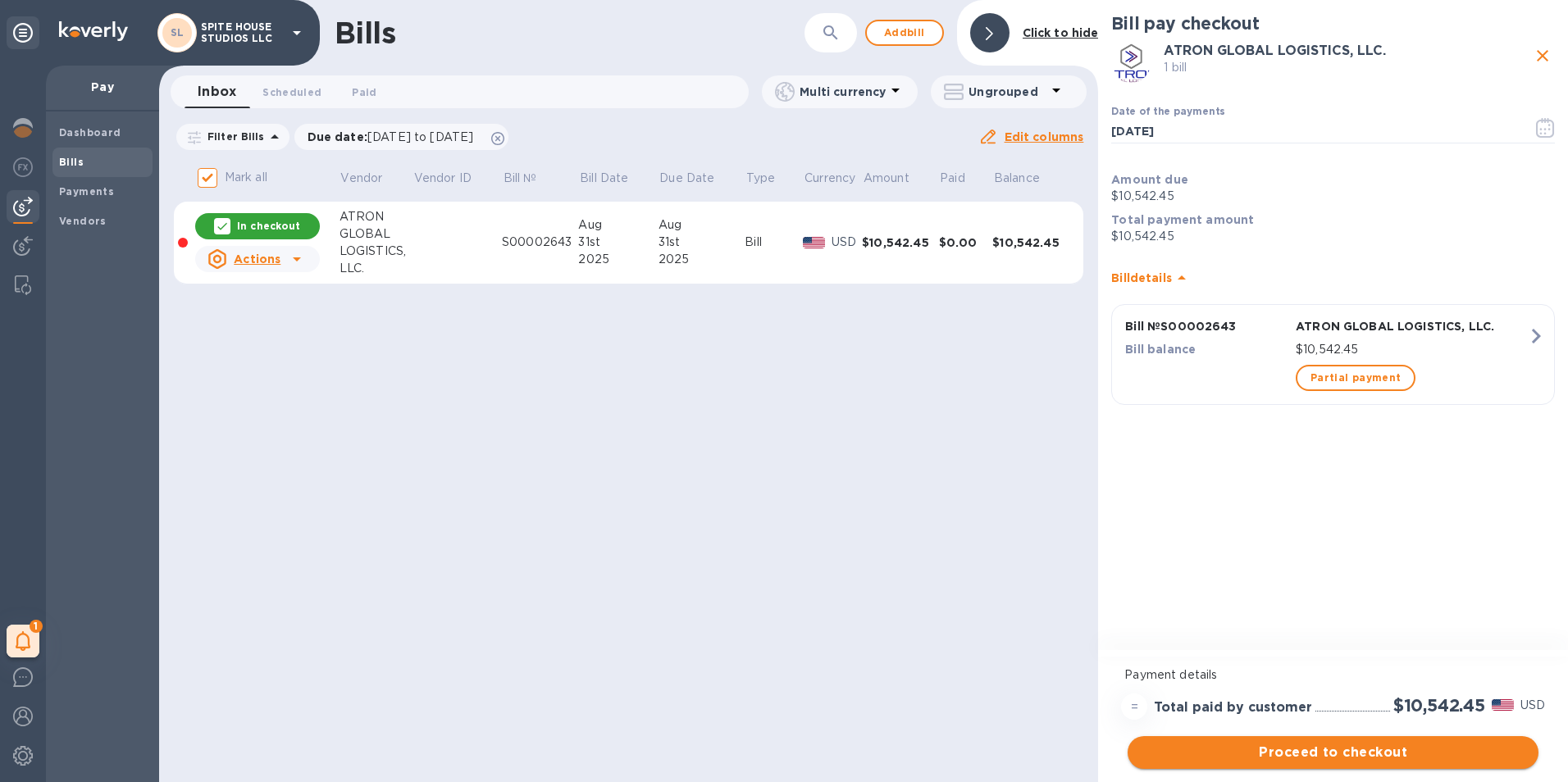
click at [1352, 759] on span "Proceed to checkout" at bounding box center [1333, 753] width 385 height 20
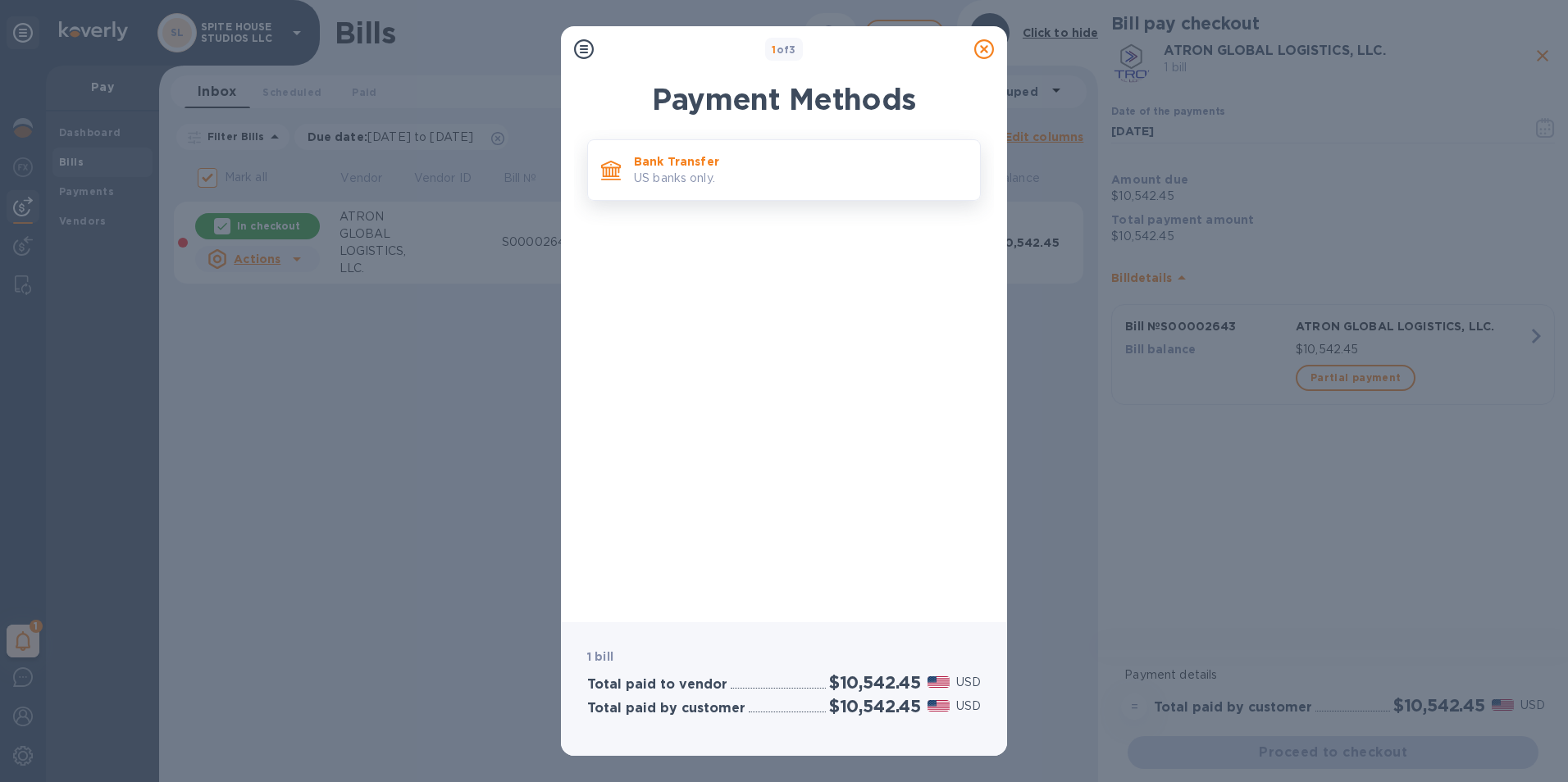
click at [774, 158] on p "Bank Transfer" at bounding box center [799, 162] width 333 height 17
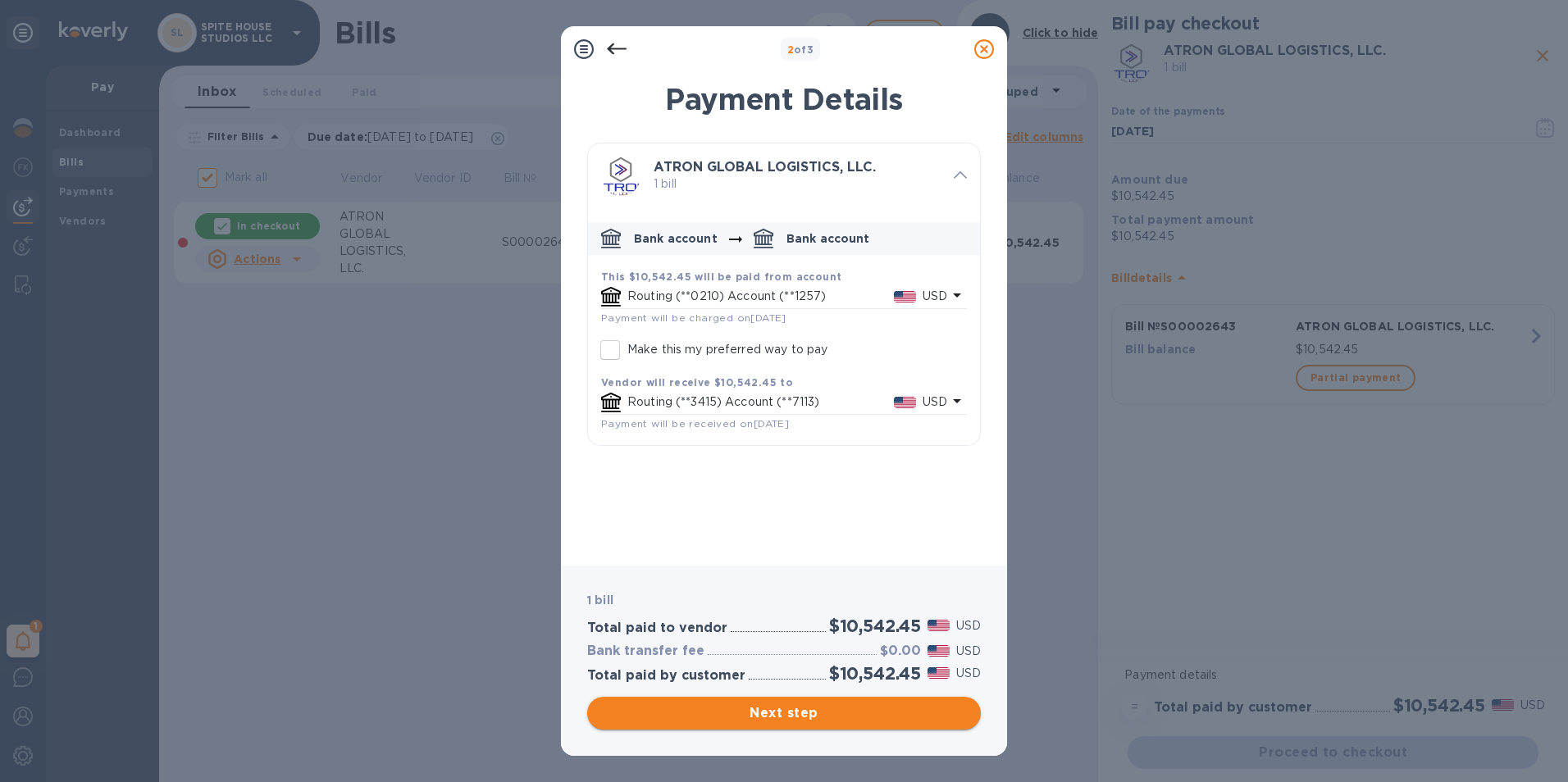
click at [881, 721] on span "Next step" at bounding box center [784, 713] width 367 height 20
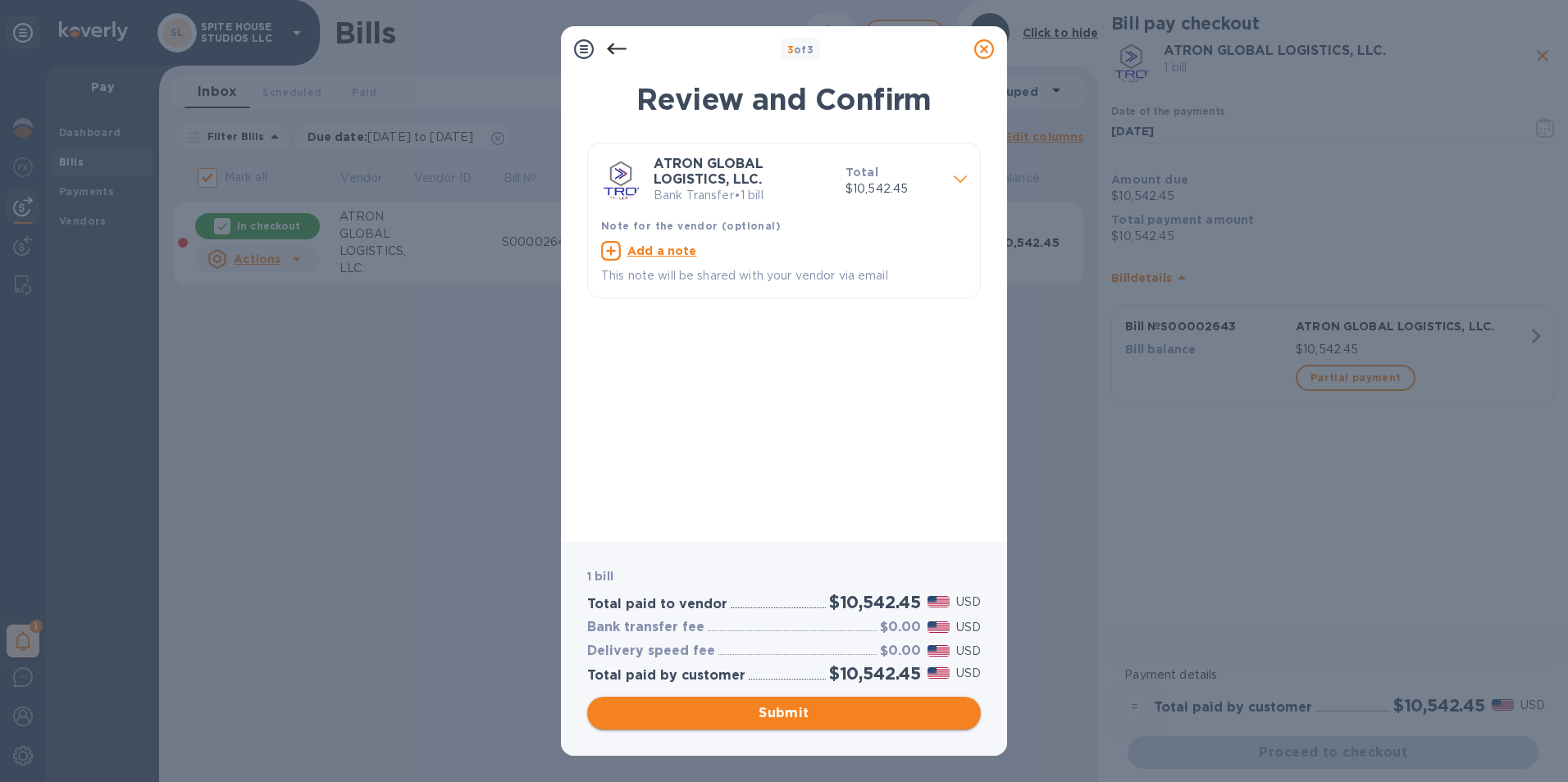
click at [845, 713] on span "Submit" at bounding box center [784, 713] width 367 height 20
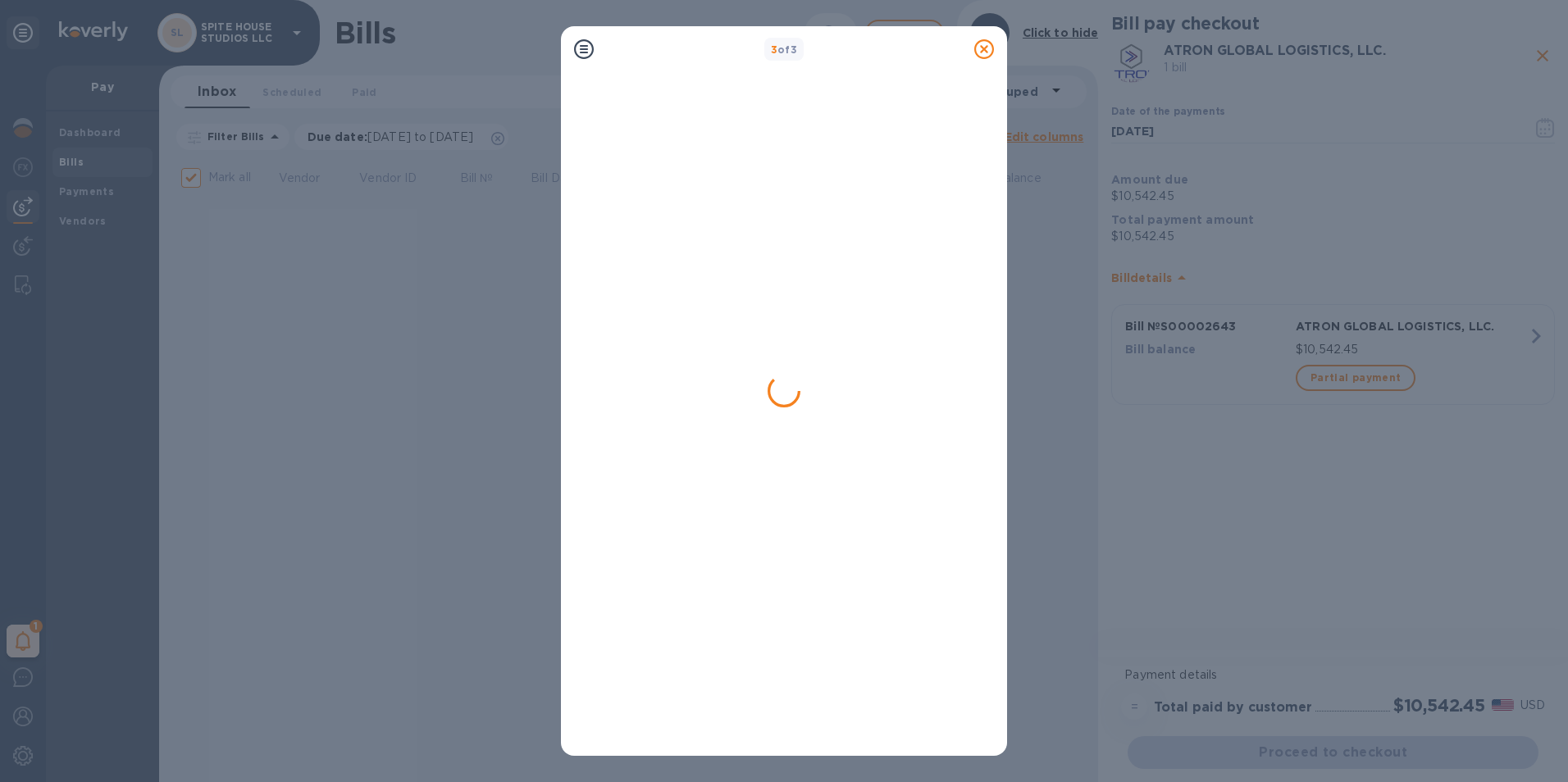
checkbox input "false"
